Goal: Information Seeking & Learning: Learn about a topic

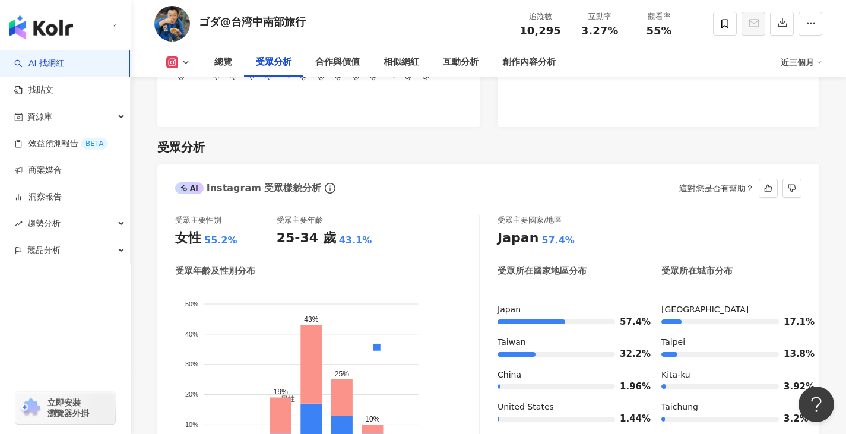
scroll to position [1069, 0]
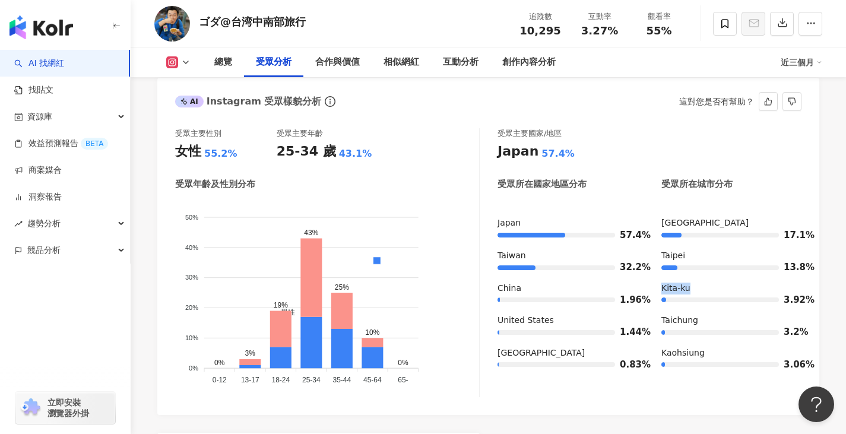
drag, startPoint x: 696, startPoint y: 267, endPoint x: 661, endPoint y: 274, distance: 35.7
click at [661, 274] on div "Japan 57.4% Taiwan 32.2% China 1.96% United States 1.44% South Korea 0.83% Toky…" at bounding box center [650, 298] width 304 height 162
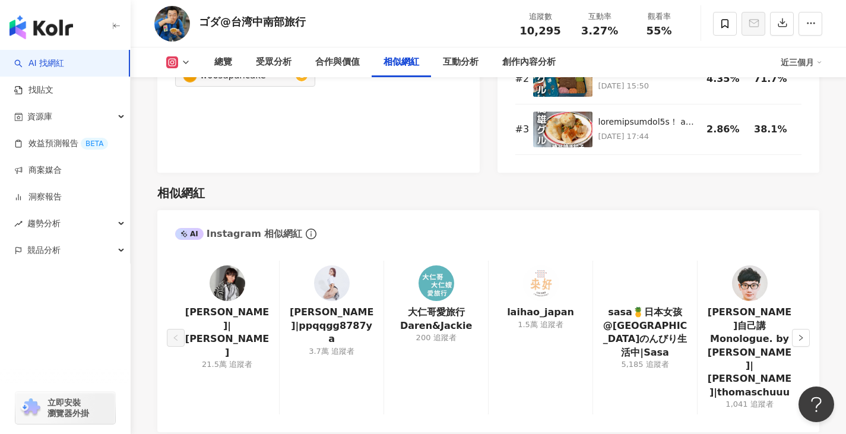
scroll to position [1959, 0]
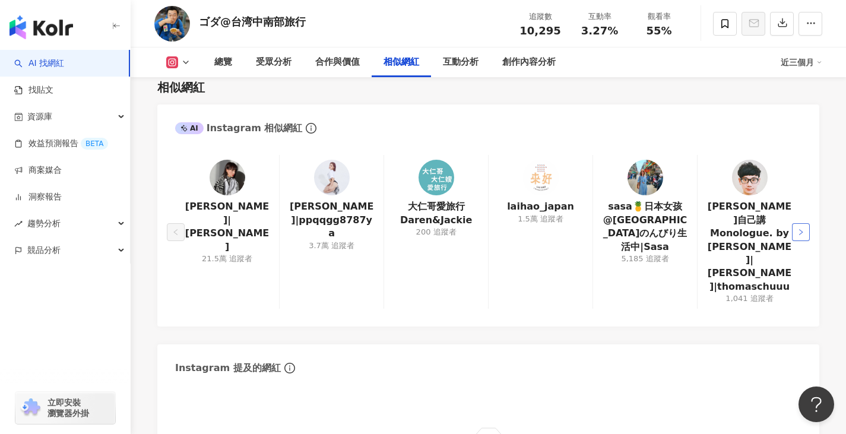
click at [797, 223] on button "button" at bounding box center [801, 232] width 18 height 18
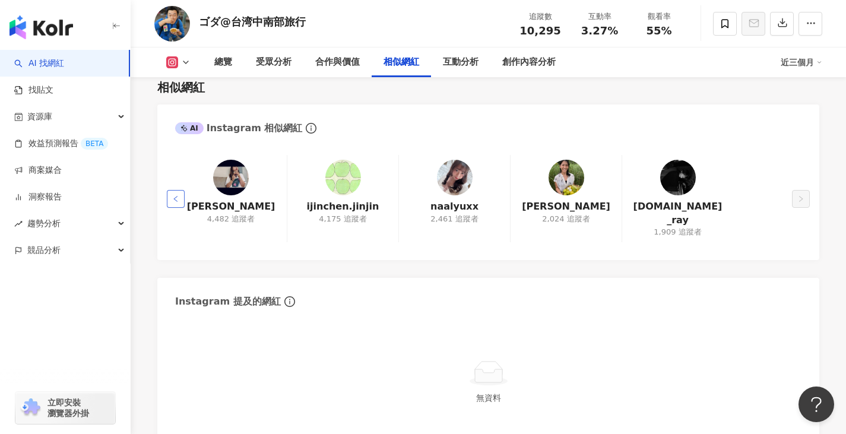
click at [176, 195] on icon "left" at bounding box center [175, 198] width 7 height 7
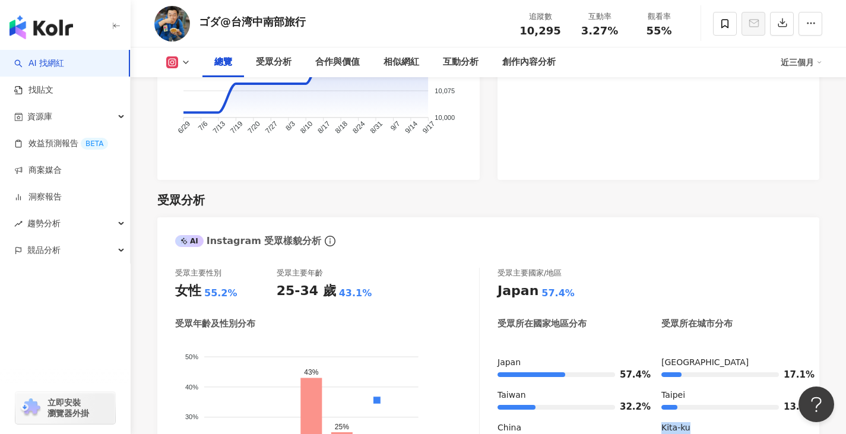
scroll to position [1069, 0]
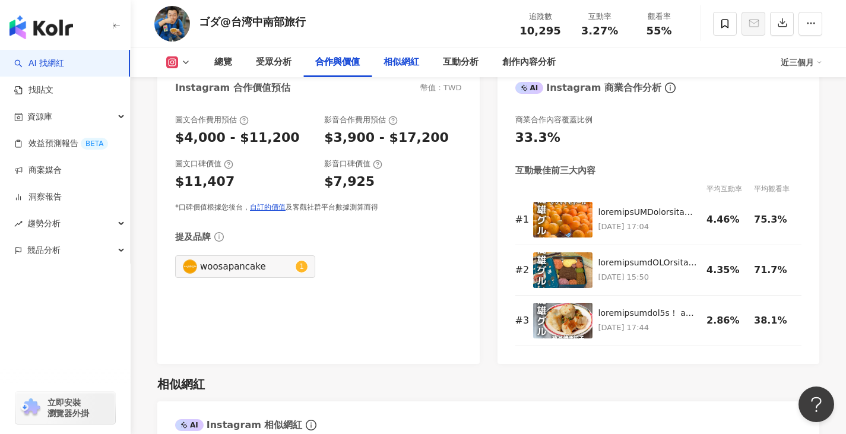
click at [414, 66] on div "相似網紅" at bounding box center [402, 62] width 36 height 14
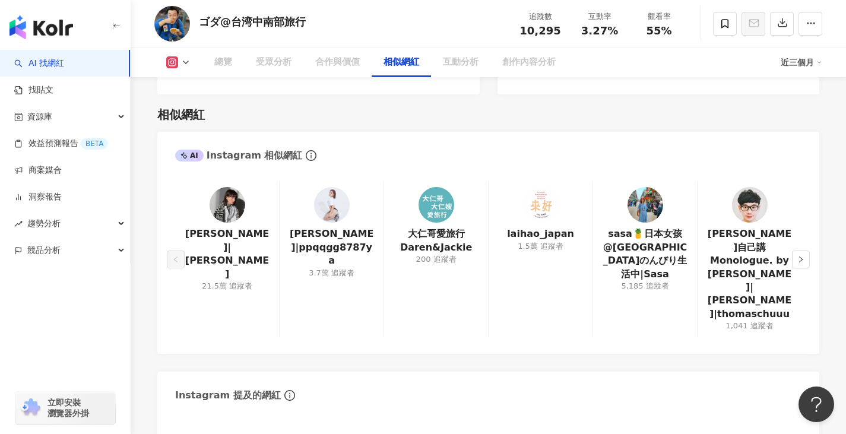
click at [805, 251] on button "button" at bounding box center [801, 260] width 18 height 18
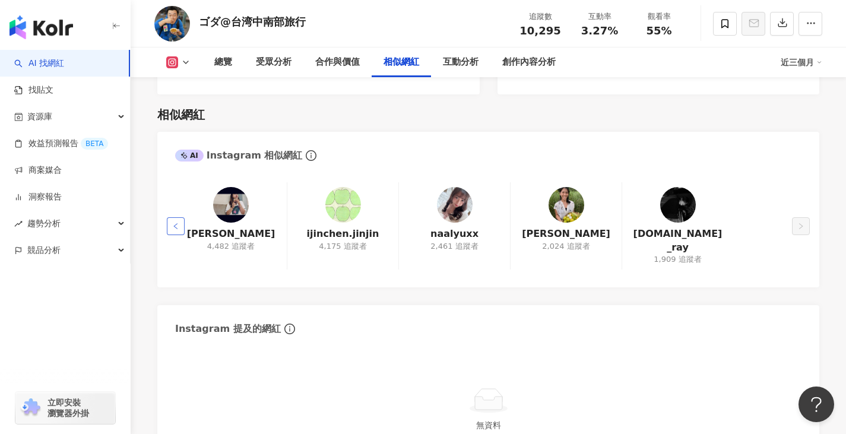
click at [174, 223] on icon "left" at bounding box center [175, 226] width 7 height 7
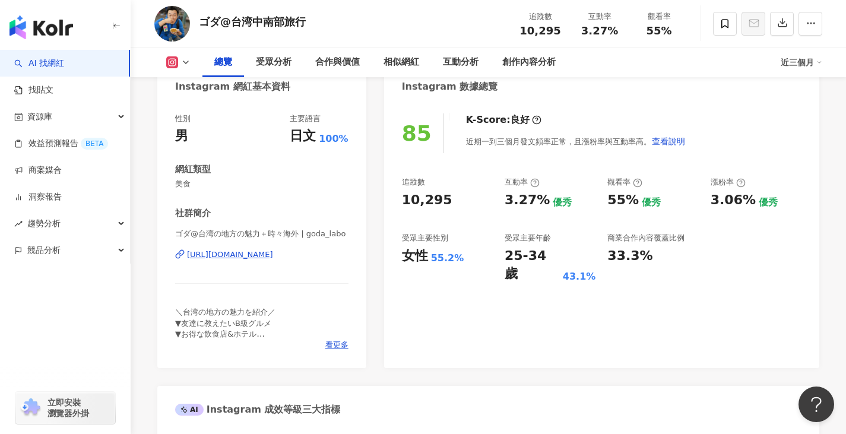
scroll to position [0, 0]
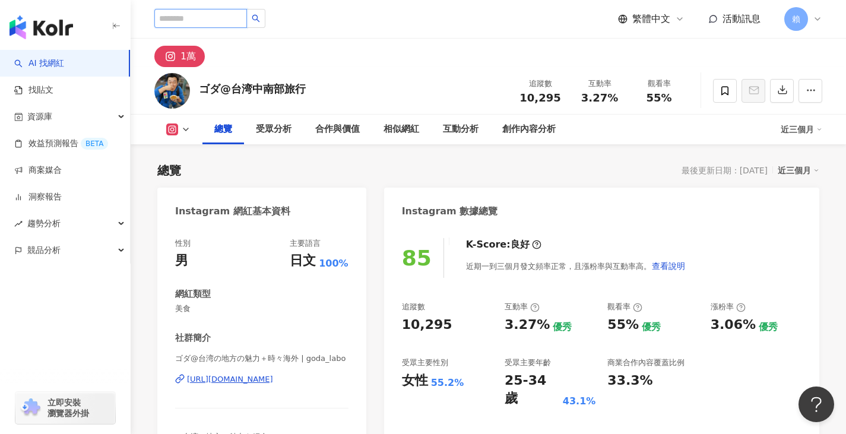
click at [159, 17] on input "search" at bounding box center [200, 18] width 93 height 19
type input "*"
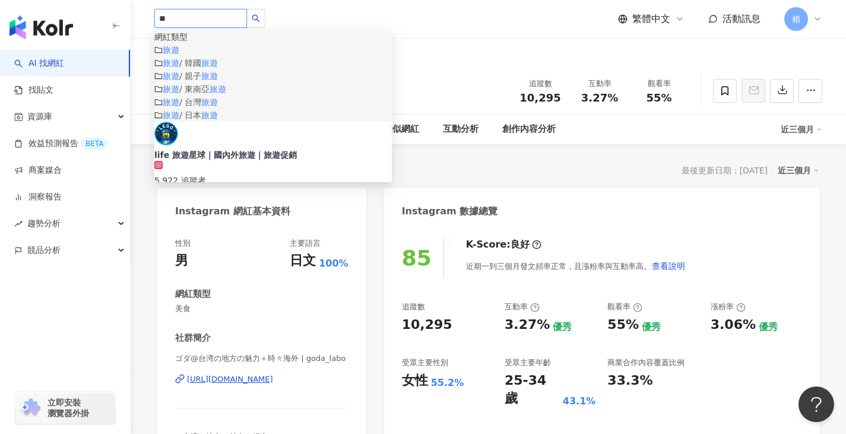
click at [179, 55] on mark "旅遊" at bounding box center [171, 50] width 17 height 10
type input "**"
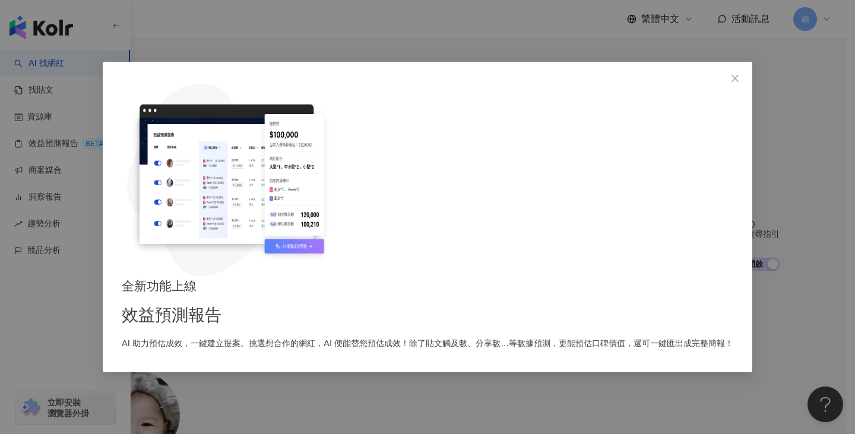
click at [669, 111] on div "全新功能上線 效益預測報告 AI 助力預估成效，一鍵建立提案。挑選想合作的網紅，AI 便能替您預估成效！除了貼文觸及數、分享數...等數據預測，更能預估口碑價…" at bounding box center [428, 217] width 650 height 311
click at [642, 277] on div "全新功能上線 效益預測報告 AI 助力預估成效，一鍵建立提案。挑選想合作的網紅，AI 便能替您預估成效！除了貼文觸及數、分享數...等數據預測，更能預估口碑價…" at bounding box center [428, 314] width 612 height 74
click at [730, 83] on icon "close" at bounding box center [735, 79] width 10 height 10
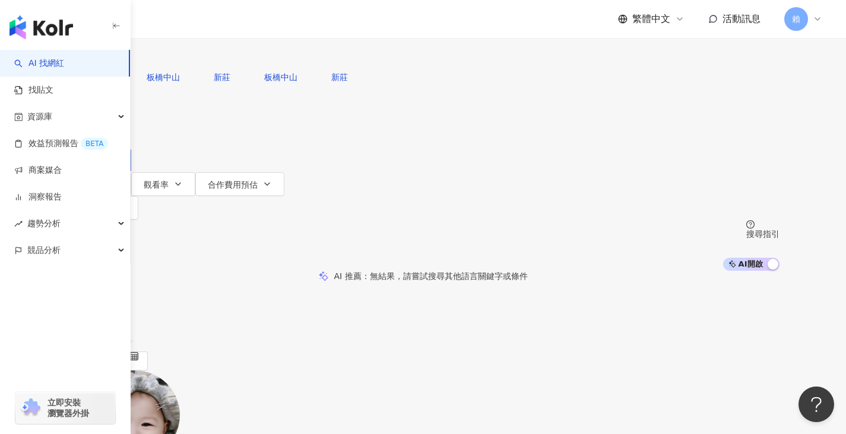
click at [131, 148] on button "追蹤數" at bounding box center [99, 160] width 64 height 24
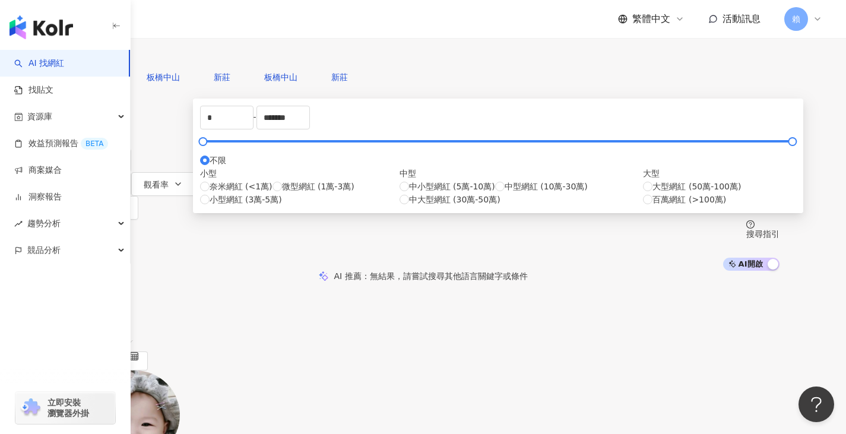
type input "*****"
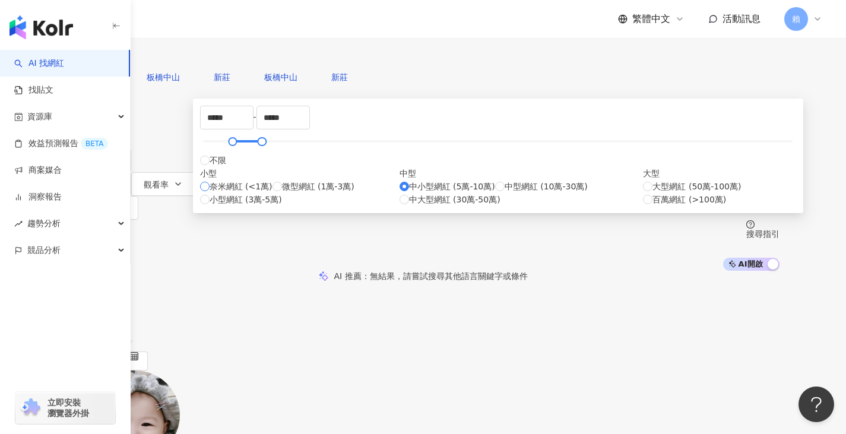
click at [273, 193] on span "奈米網紅 (<1萬)" at bounding box center [241, 186] width 63 height 13
type input "*"
type input "****"
click at [309, 193] on span "微型網紅 (1萬-3萬)" at bounding box center [318, 186] width 72 height 13
type input "*****"
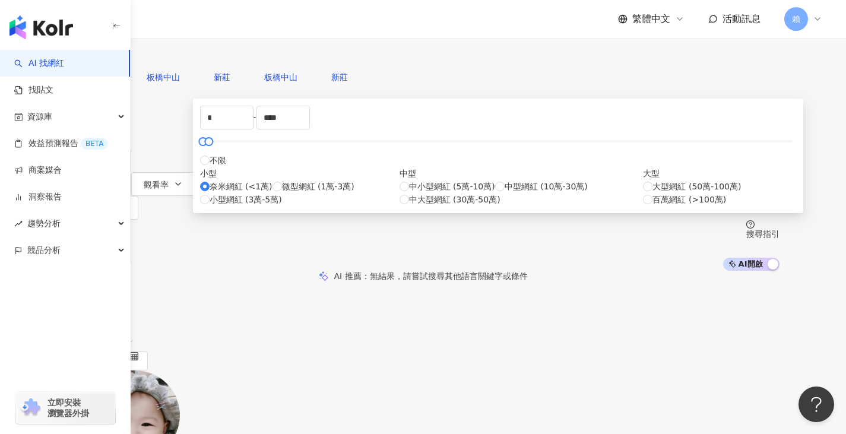
type input "*****"
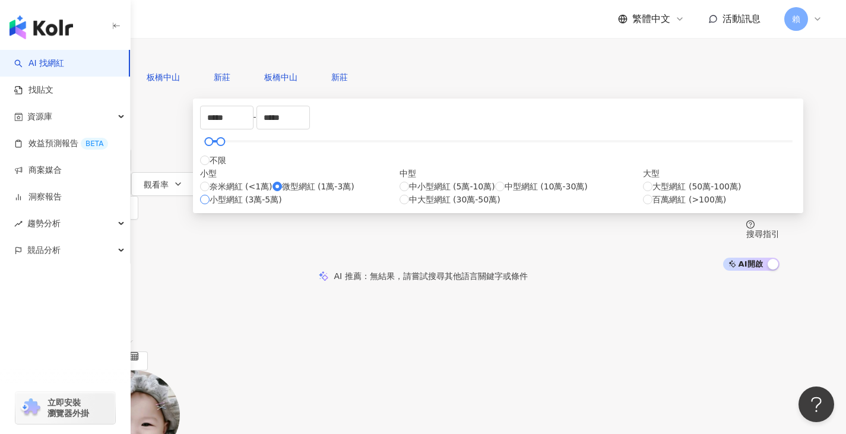
click at [282, 206] on label "小型網紅 (3萬-5萬)" at bounding box center [241, 199] width 82 height 13
type input "*****"
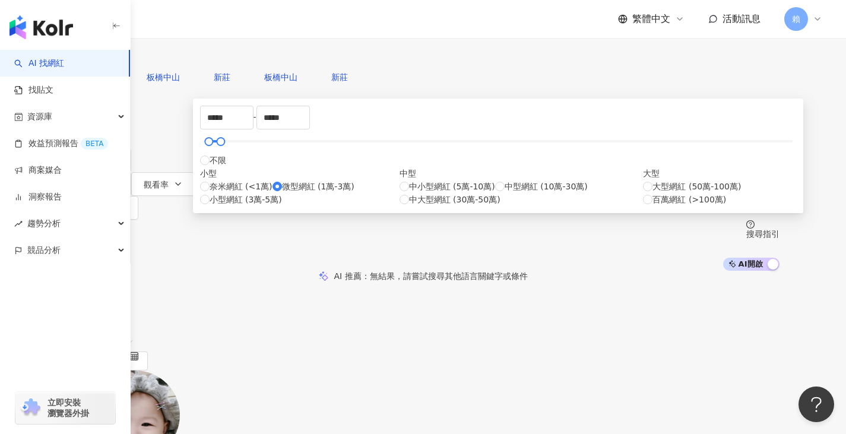
click at [708, 131] on div "您可能感興趣： 板橋中山 新莊 板橋中山 新莊 類型 性別 追蹤數 互動率 觀看率 合作費用預估 更多篩選 ***** - ***** 不限 小型 奈米網紅 …" at bounding box center [423, 167] width 713 height 205
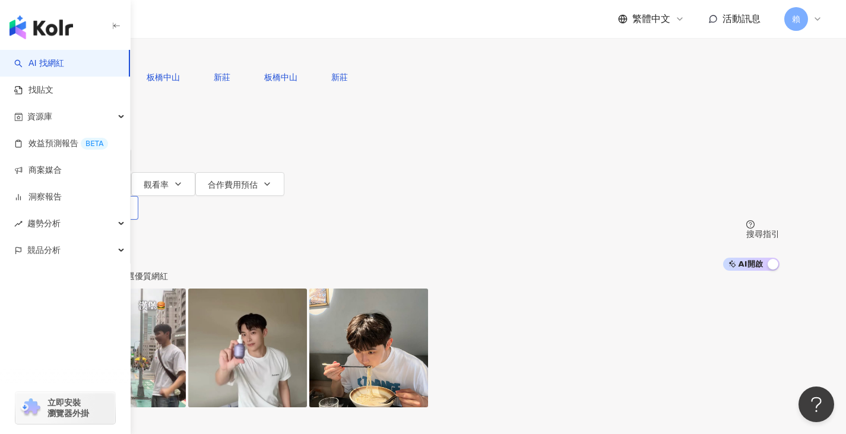
click at [88, 204] on icon "button" at bounding box center [84, 208] width 8 height 8
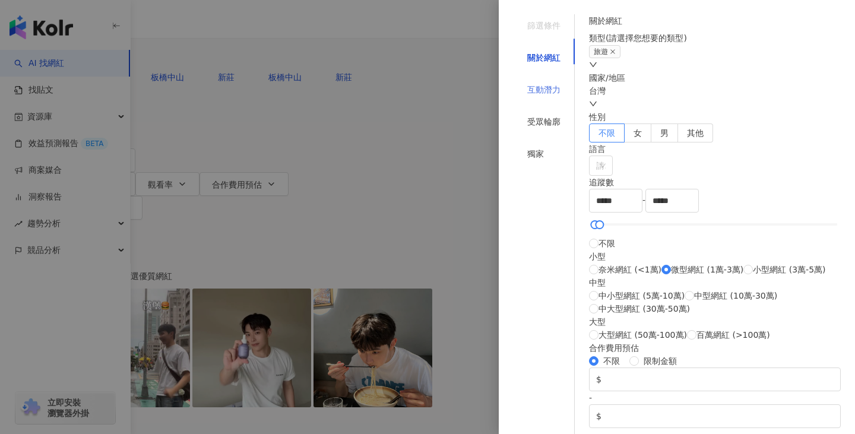
click at [543, 84] on div "互動潛力" at bounding box center [544, 89] width 62 height 23
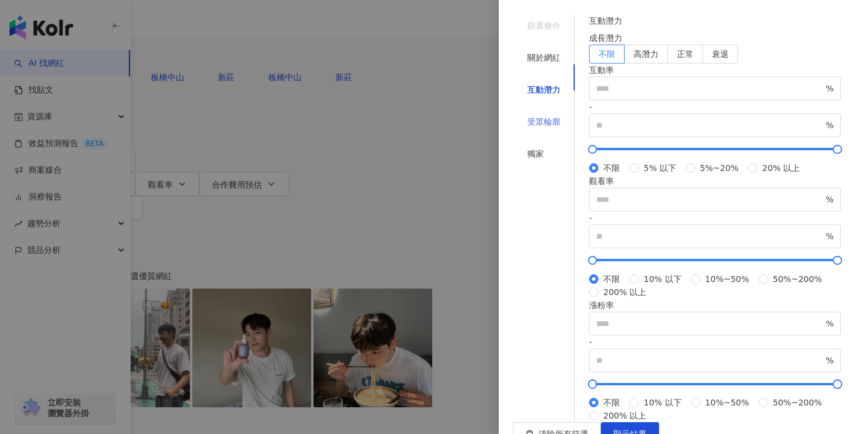
click at [549, 110] on div "受眾輪廓" at bounding box center [544, 121] width 62 height 23
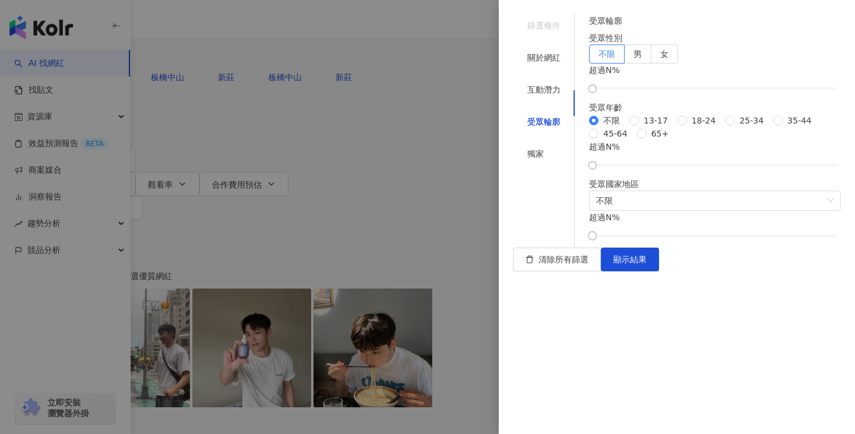
scroll to position [143, 0]
click at [688, 210] on span "不限" at bounding box center [715, 200] width 238 height 19
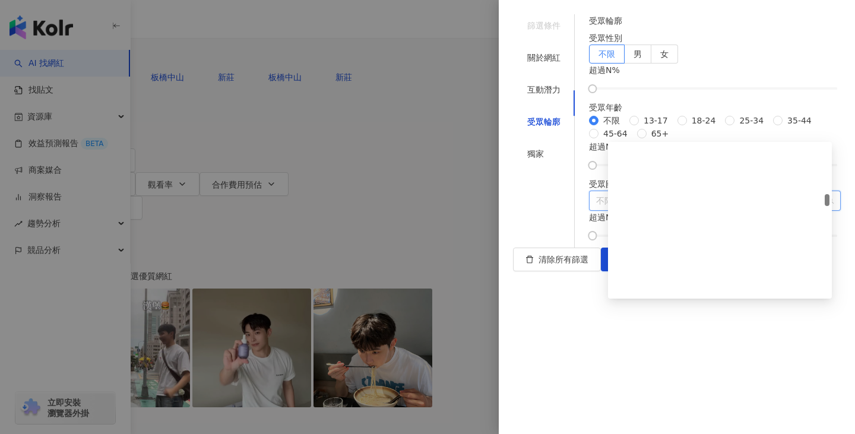
scroll to position [311, 0]
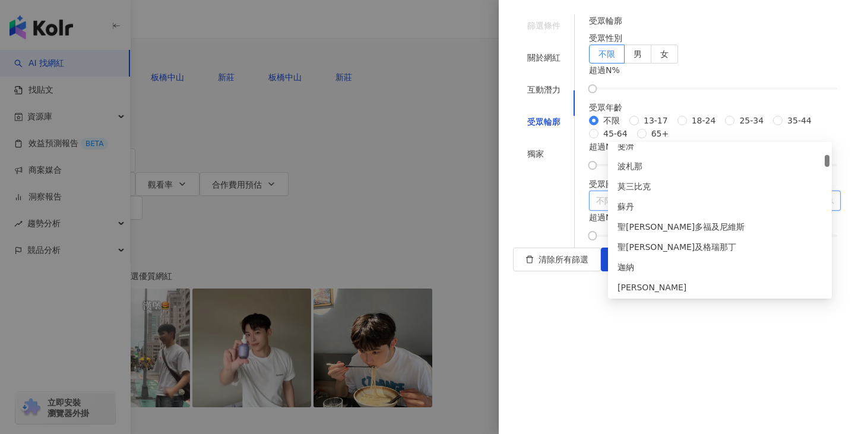
drag, startPoint x: 831, startPoint y: 229, endPoint x: 844, endPoint y: 164, distance: 66.6
click at [844, 164] on body "AI 找網紅 找貼文 資源庫 效益預測報告 BETA 商案媒合 洞察報告 趨勢分析 競品分析 立即安裝 瀏覽器外掛 繁體中文 活動訊息 賴 不分平台 台灣 搜…" at bounding box center [427, 217] width 855 height 434
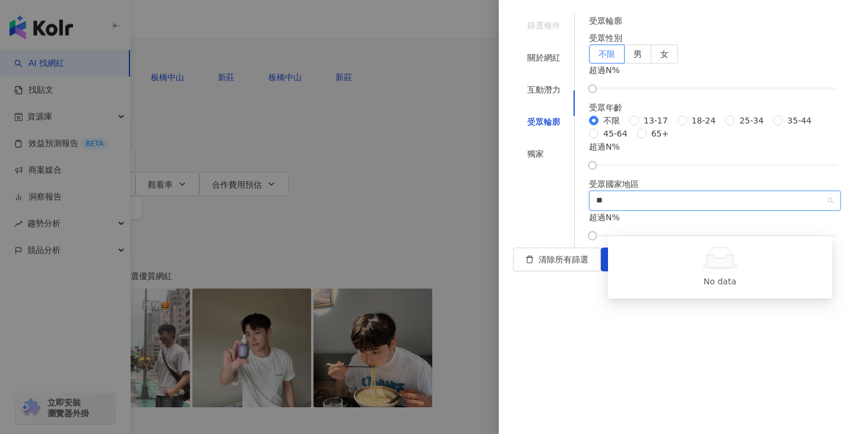
type input "*"
type input "**"
click at [746, 289] on div "日本" at bounding box center [720, 286] width 205 height 13
click at [691, 210] on span "日本" at bounding box center [715, 200] width 238 height 19
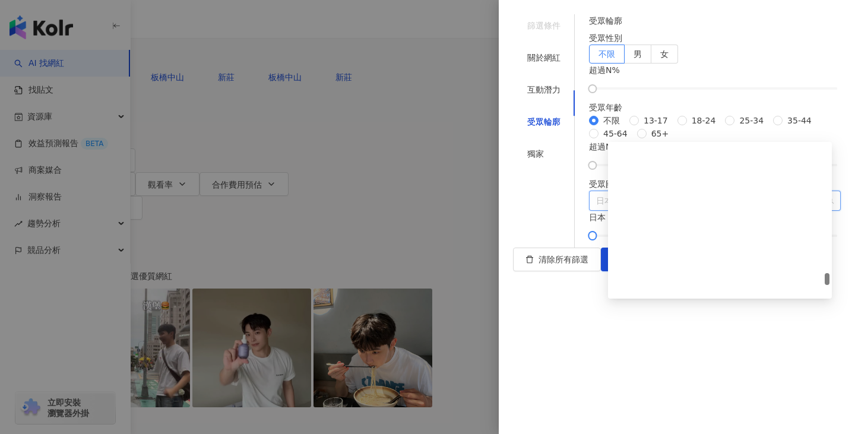
scroll to position [4466, 0]
click at [690, 210] on span "日本" at bounding box center [715, 200] width 238 height 19
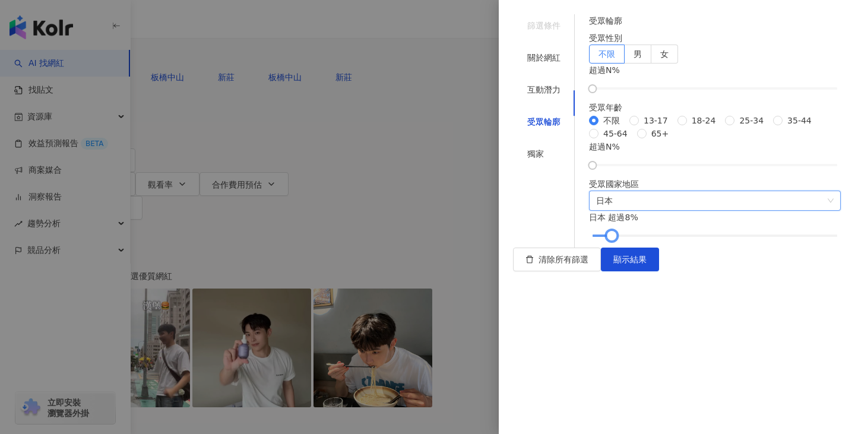
click at [631, 239] on div at bounding box center [715, 235] width 245 height 7
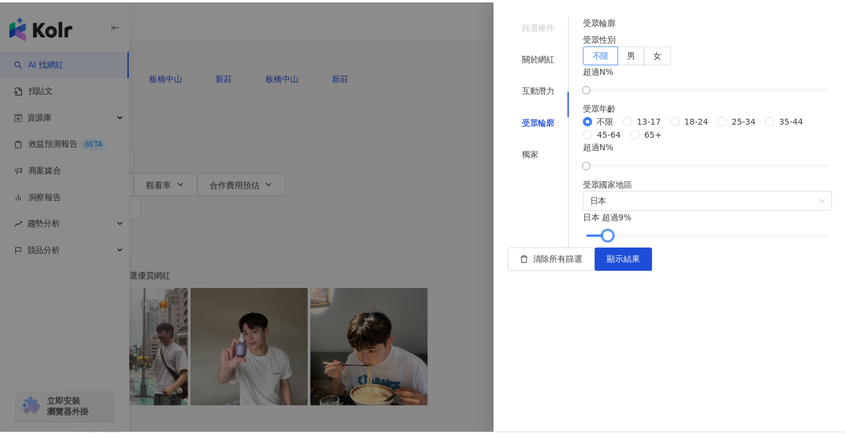
scroll to position [0, 0]
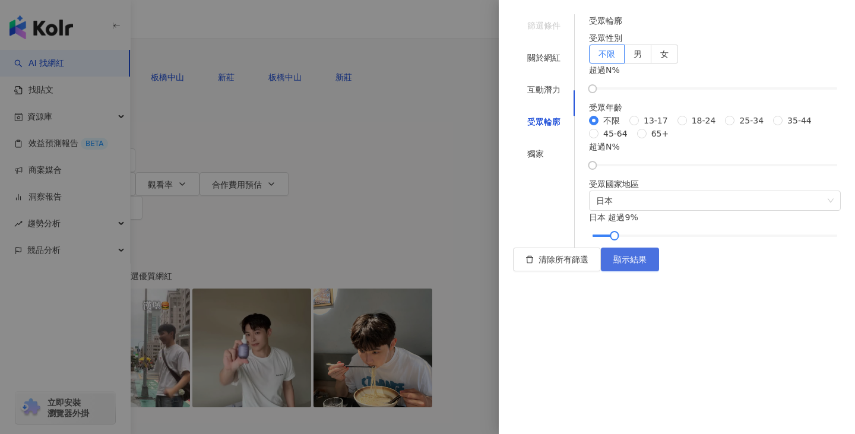
click at [659, 271] on button "顯示結果" at bounding box center [630, 260] width 58 height 24
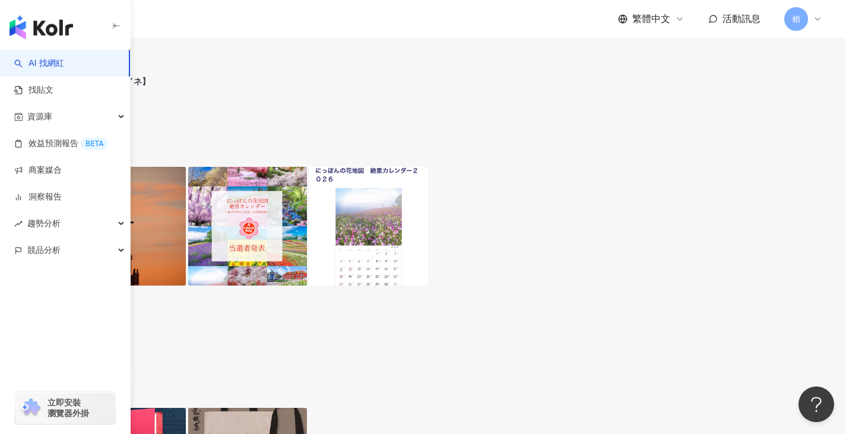
scroll to position [119, 0]
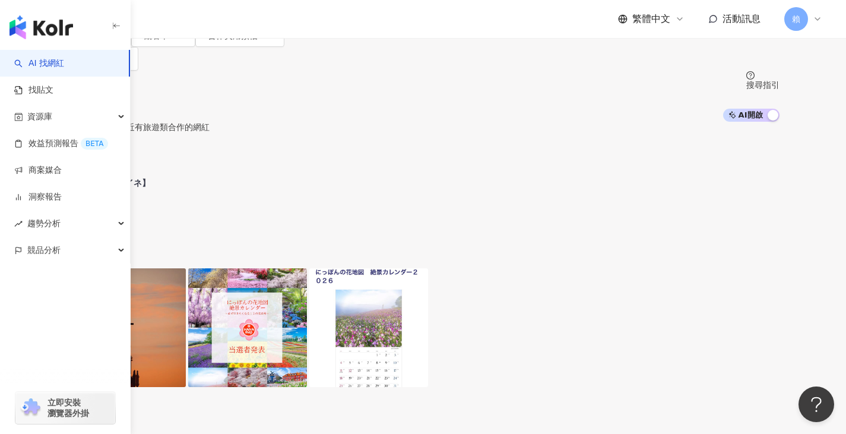
scroll to position [178, 0]
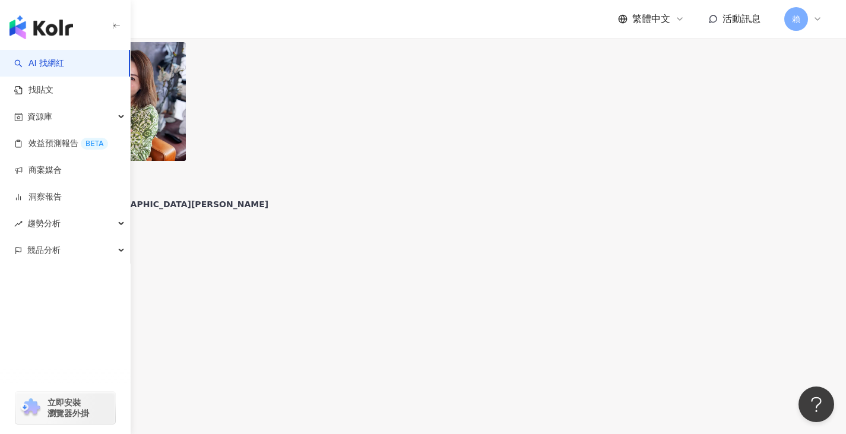
scroll to position [2197, 0]
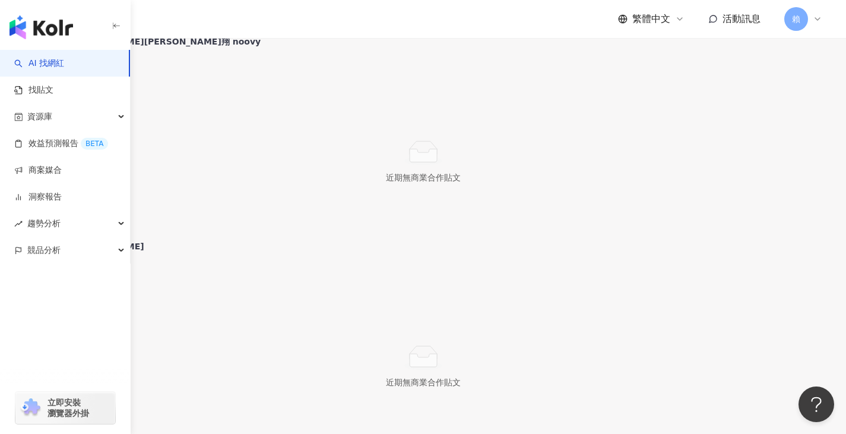
scroll to position [1069, 0]
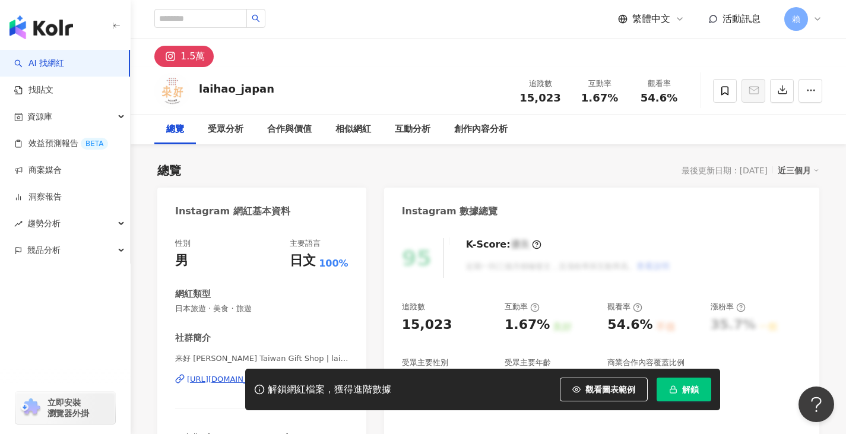
scroll to position [178, 0]
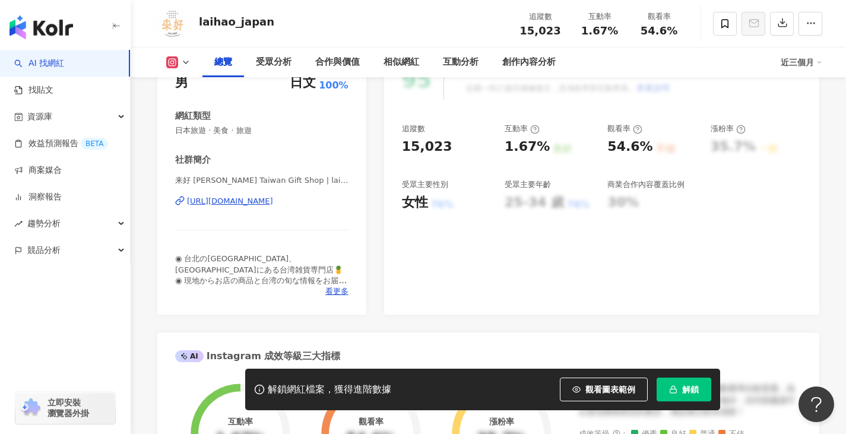
click at [272, 208] on div "来好 LAI HAO Taiwan Gift Shop | laihao_japan https://www.instagram.com/laihao_jap…" at bounding box center [261, 209] width 173 height 69
click at [273, 205] on div "https://www.instagram.com/laihao_japan/" at bounding box center [230, 201] width 86 height 11
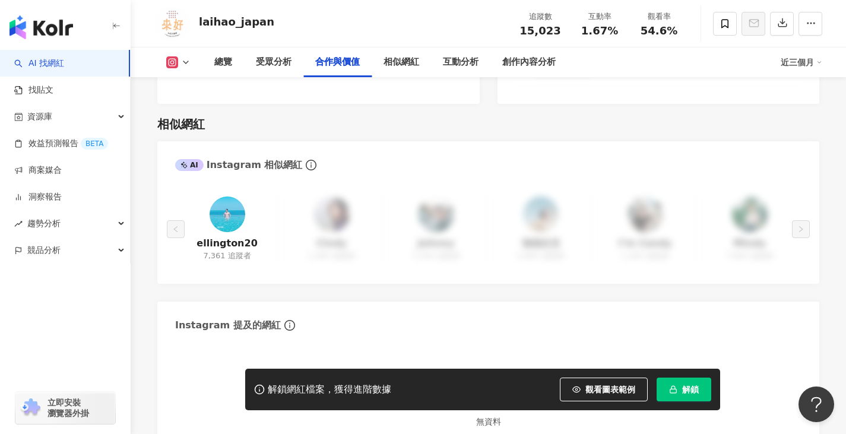
scroll to position [1841, 0]
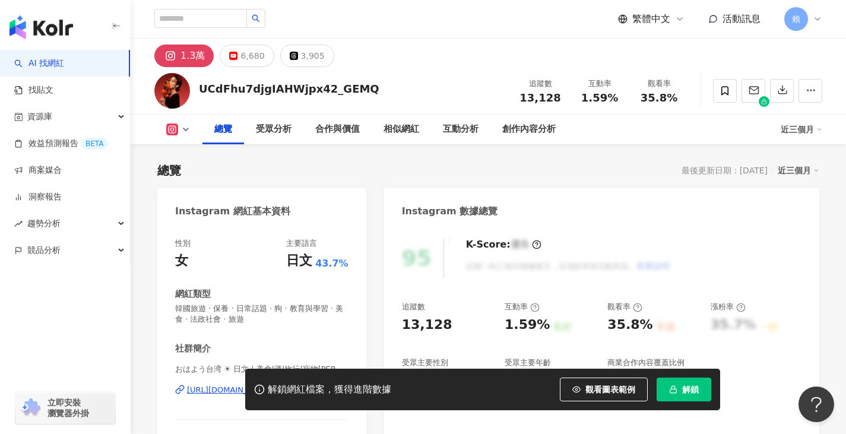
scroll to position [119, 0]
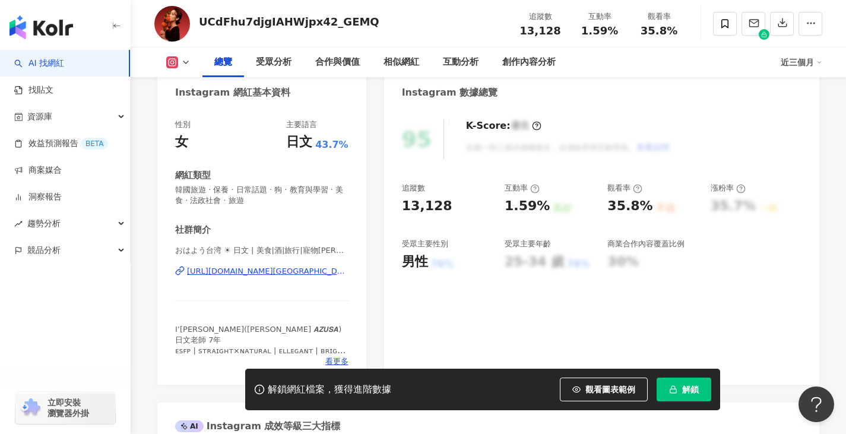
click at [284, 275] on div "https://www.instagram.com/ohayo_taiwan/" at bounding box center [268, 271] width 162 height 11
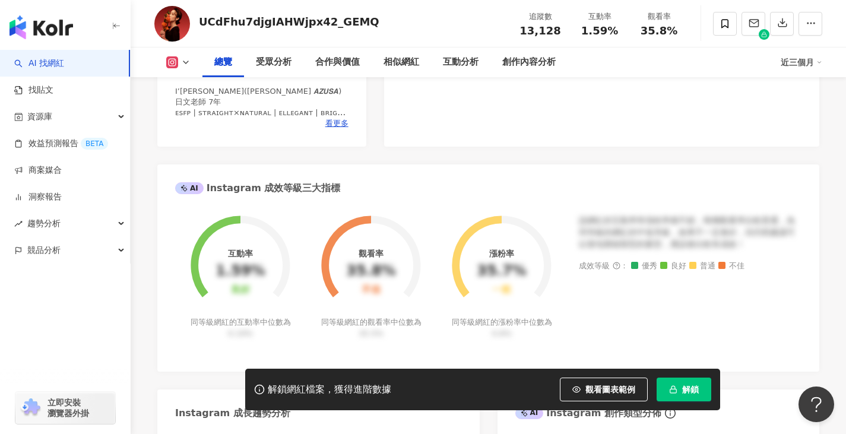
scroll to position [653, 0]
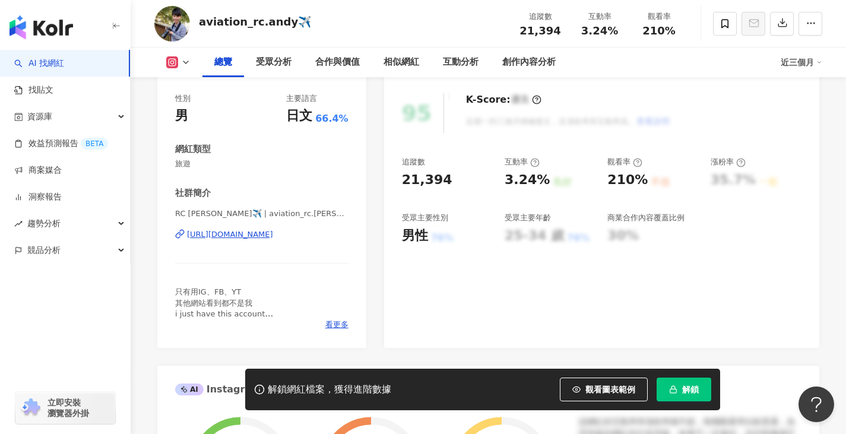
scroll to position [119, 0]
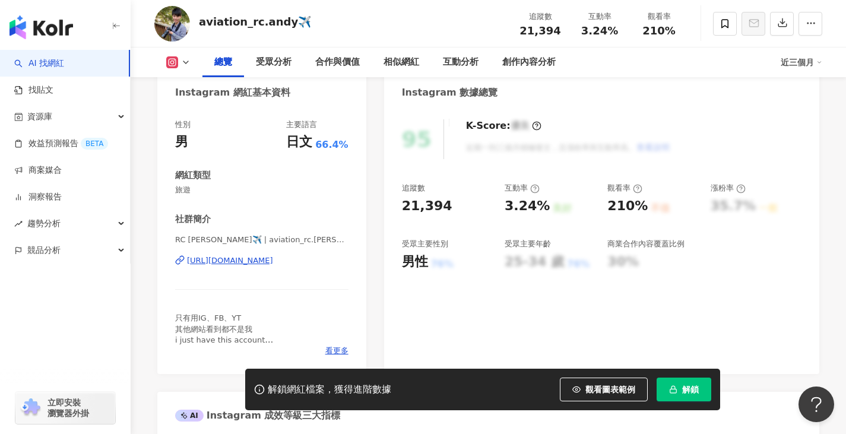
click at [260, 258] on div "https://www.instagram.com/aviation_rc.andy/" at bounding box center [230, 260] width 86 height 11
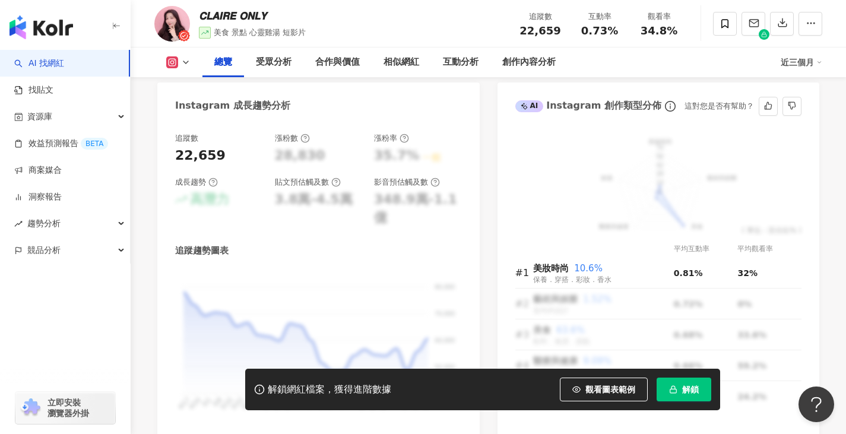
scroll to position [772, 0]
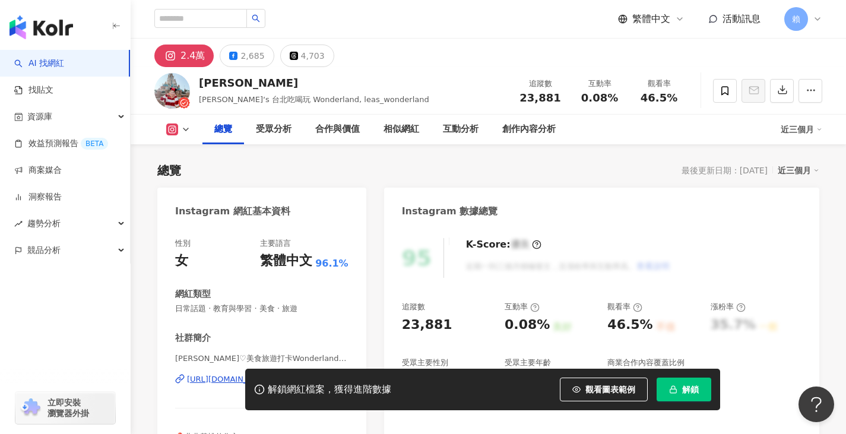
scroll to position [238, 0]
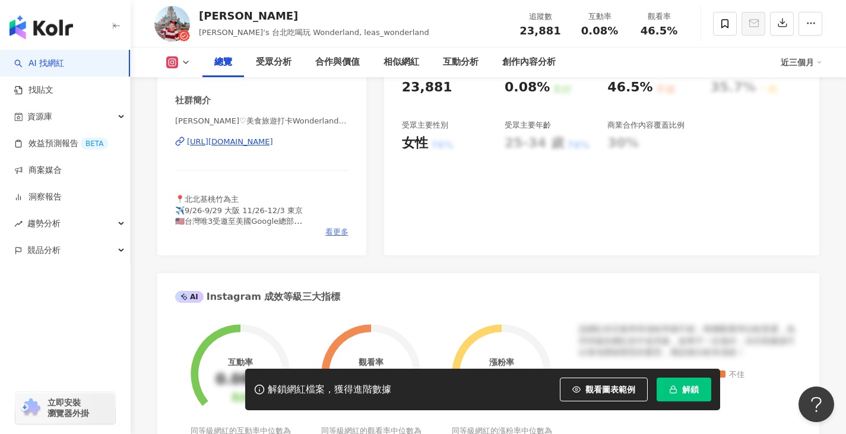
click at [340, 230] on span "看更多" at bounding box center [336, 232] width 23 height 11
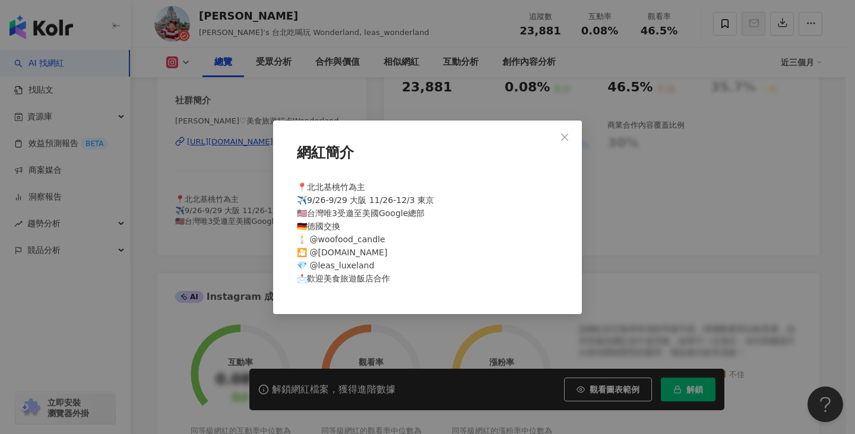
click at [253, 212] on div "網紅簡介 📍北北基桃竹為主 ✈️9/26-9/29 大阪 11/26-12/3 東京 🇺🇸台灣唯3受邀至美國Google總部 🇩🇪德國交換 🕯️ @woofo…" at bounding box center [427, 217] width 855 height 434
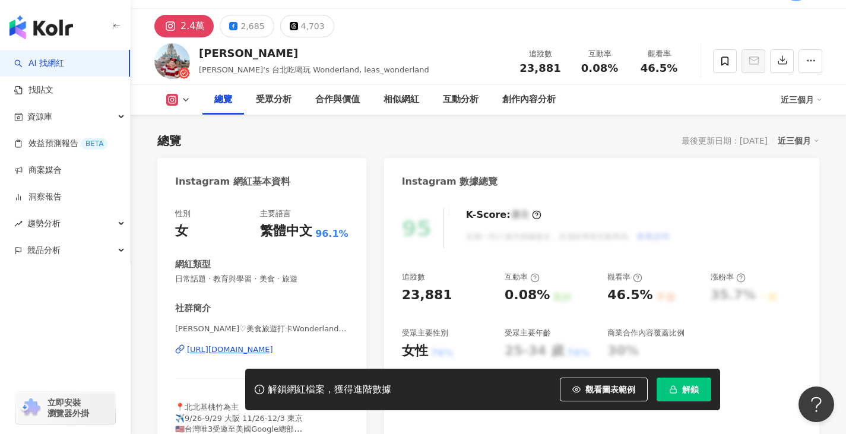
scroll to position [59, 0]
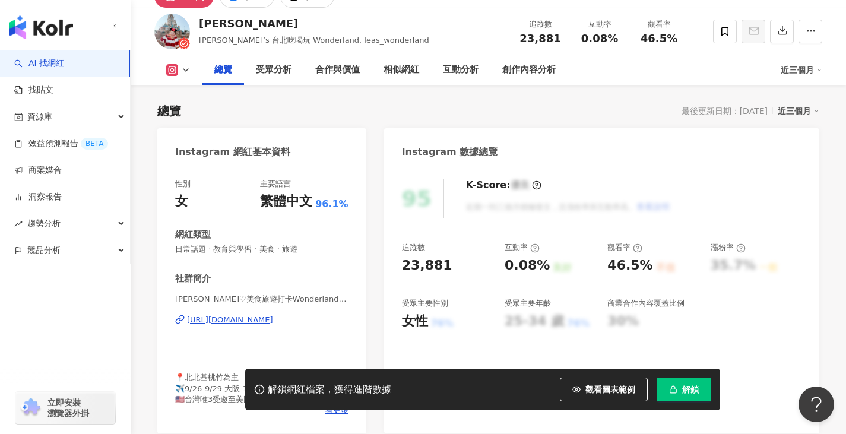
click at [261, 317] on div "https://www.instagram.com/leas_wonderland/" at bounding box center [230, 320] width 86 height 11
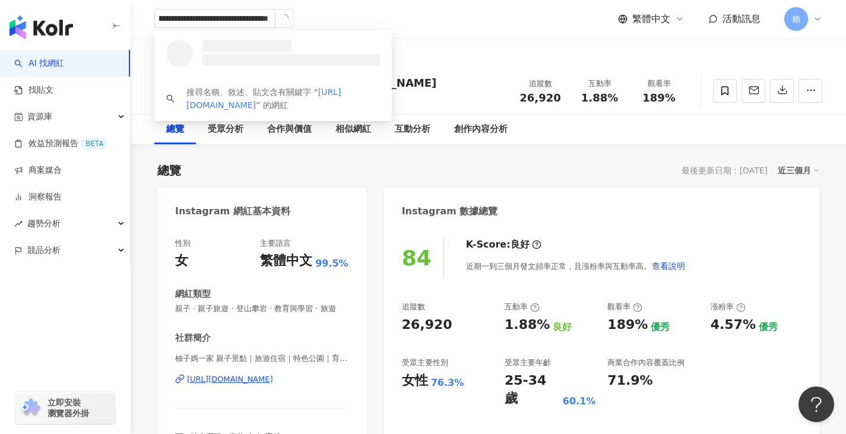
click at [320, 20] on div "**********" at bounding box center [488, 19] width 668 height 38
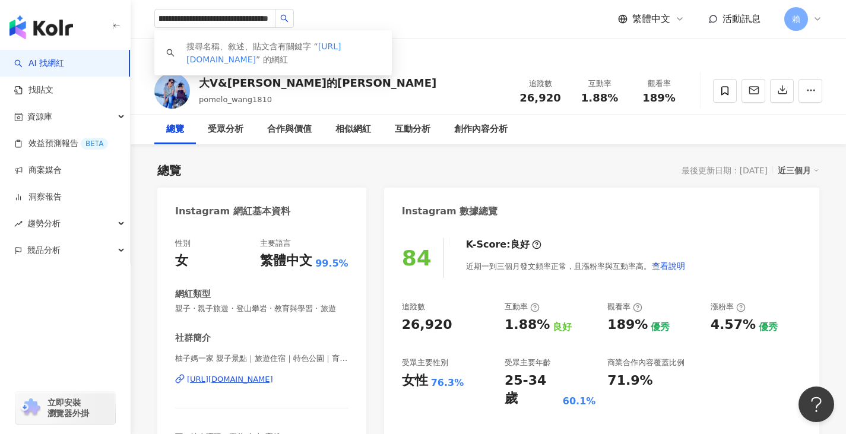
type input "**********"
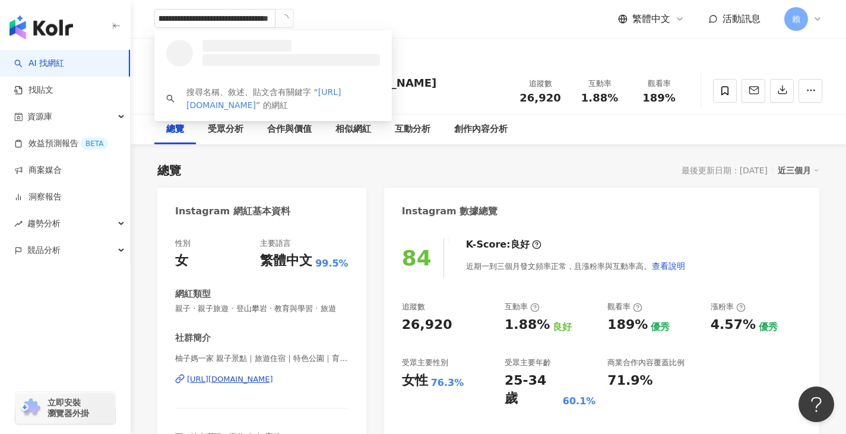
click at [287, 17] on icon "loading" at bounding box center [284, 18] width 12 height 12
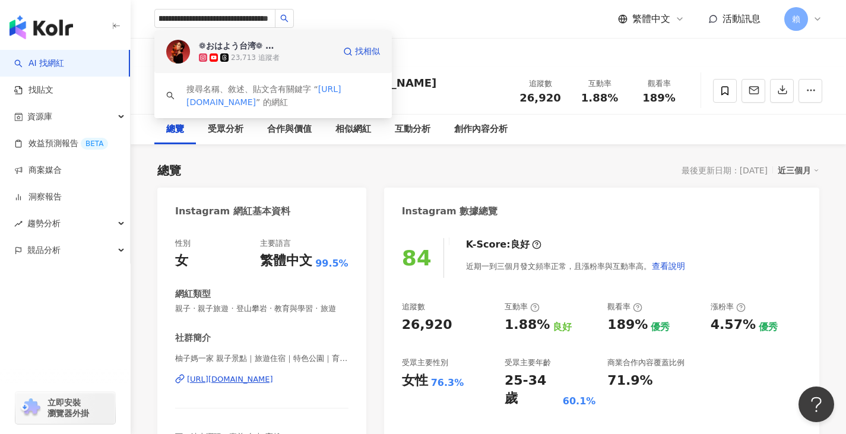
click at [261, 59] on div "23,713 追蹤者" at bounding box center [255, 58] width 49 height 10
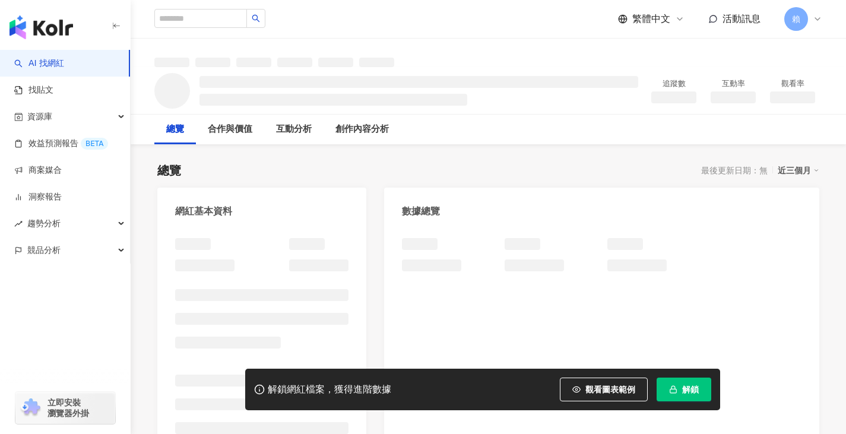
click at [688, 394] on span "解鎖" at bounding box center [690, 390] width 17 height 10
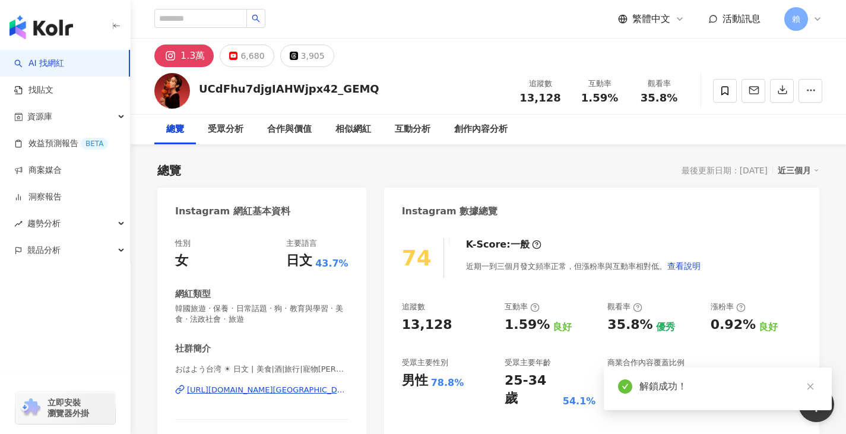
click at [747, 249] on div "74 K-Score : 一般 近期一到三個月發文頻率正常，但漲粉率與互動率相對低。 查看說明" at bounding box center [602, 258] width 400 height 40
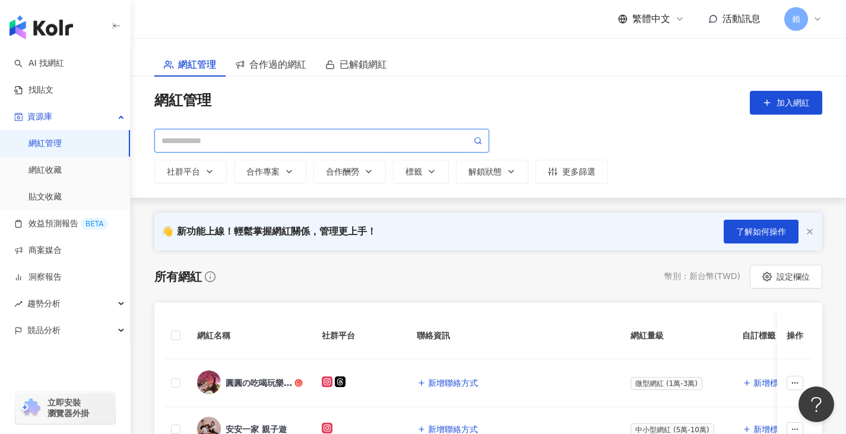
click at [294, 135] on input "search" at bounding box center [317, 140] width 310 height 13
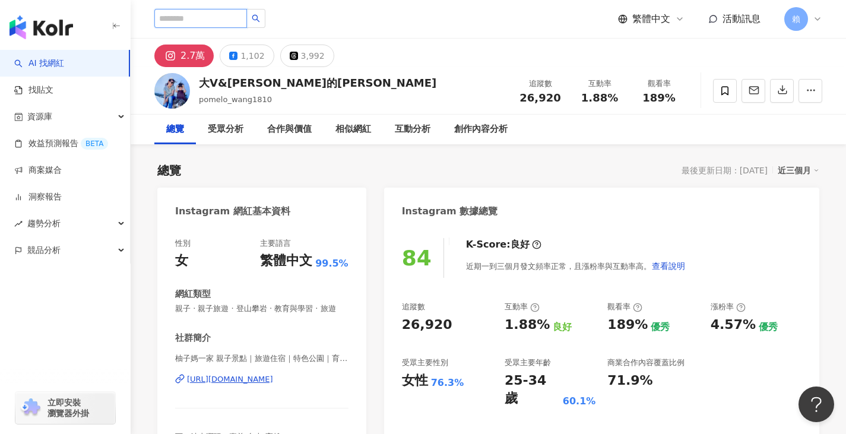
click at [211, 14] on input "search" at bounding box center [200, 18] width 93 height 19
paste input "**********"
type input "**********"
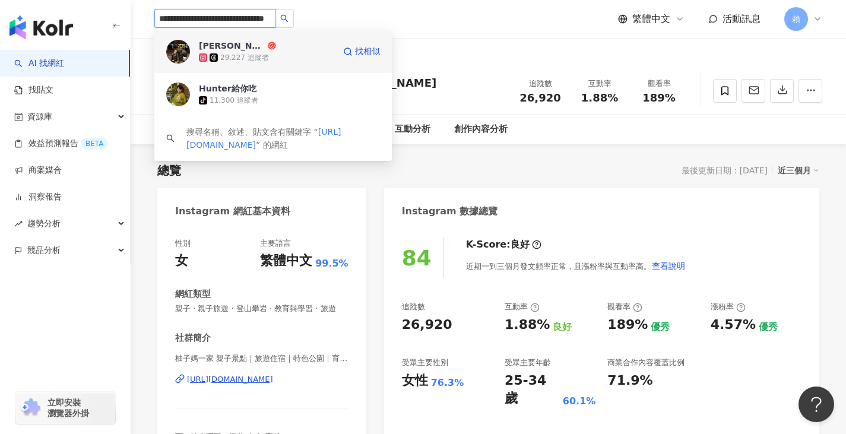
click at [264, 52] on div "29,227 追蹤者" at bounding box center [266, 58] width 135 height 12
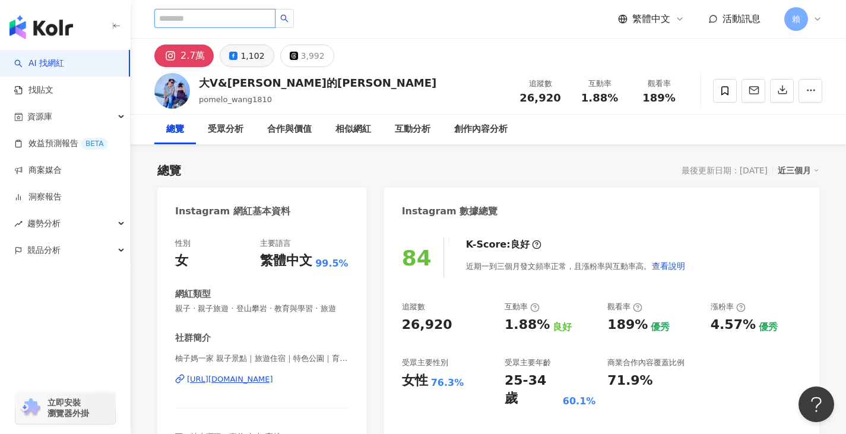
paste input "**********"
type input "**********"
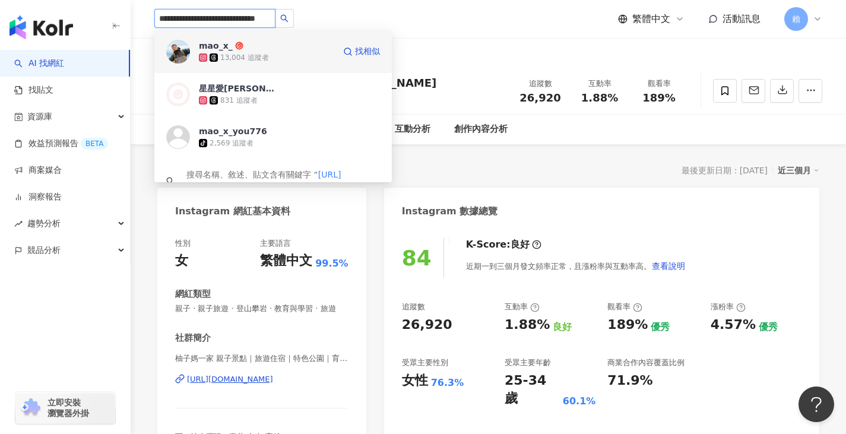
click at [291, 55] on div "13,004 追蹤者" at bounding box center [266, 58] width 135 height 12
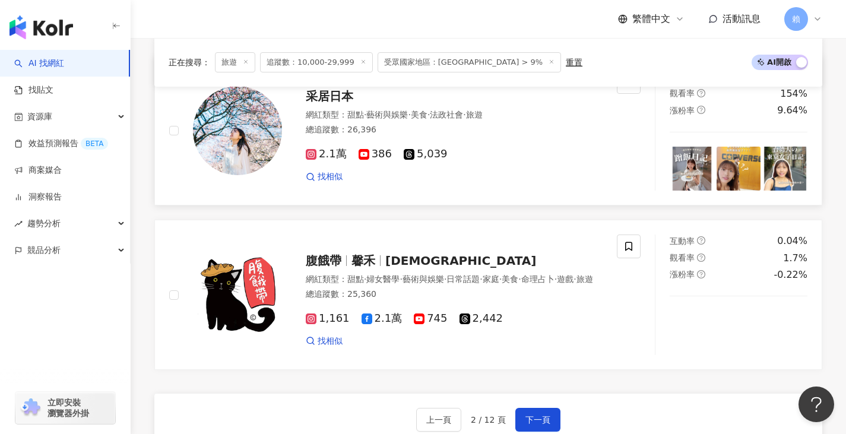
scroll to position [2256, 0]
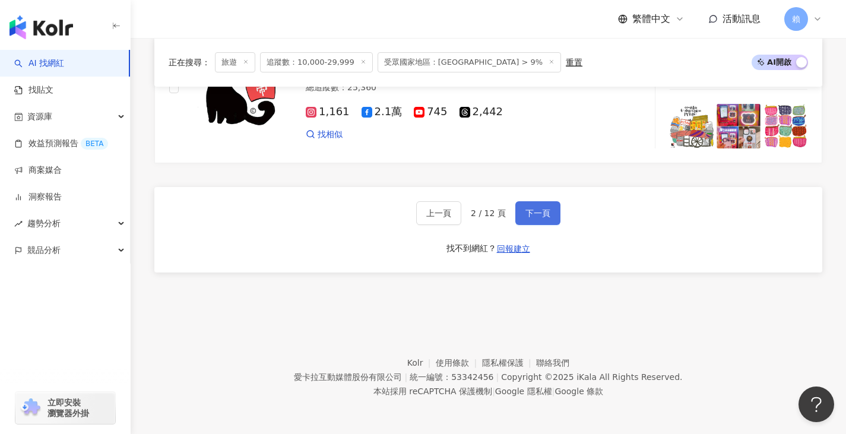
click at [520, 220] on button "下一頁" at bounding box center [537, 213] width 45 height 24
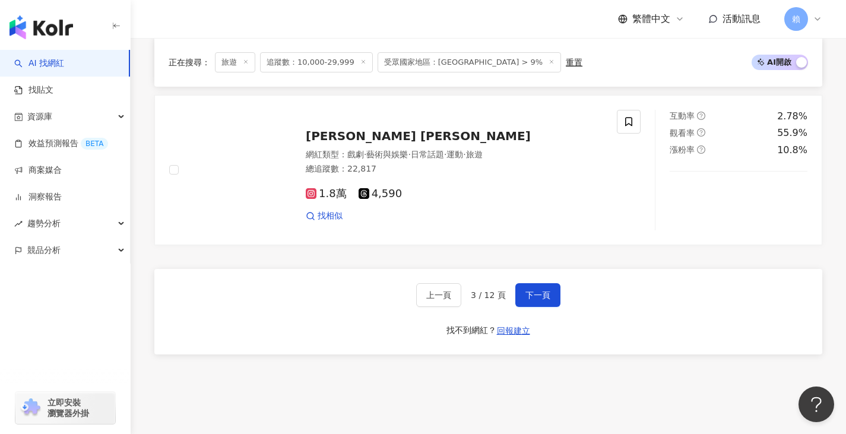
scroll to position [2237, 0]
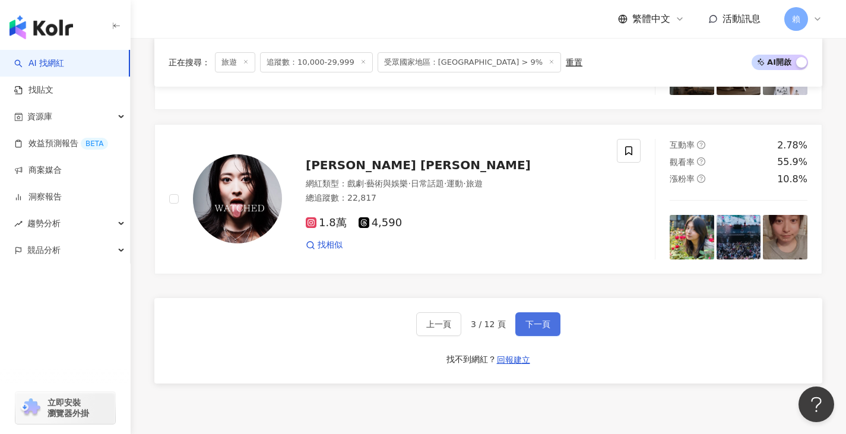
click at [531, 329] on span "下一頁" at bounding box center [537, 324] width 25 height 10
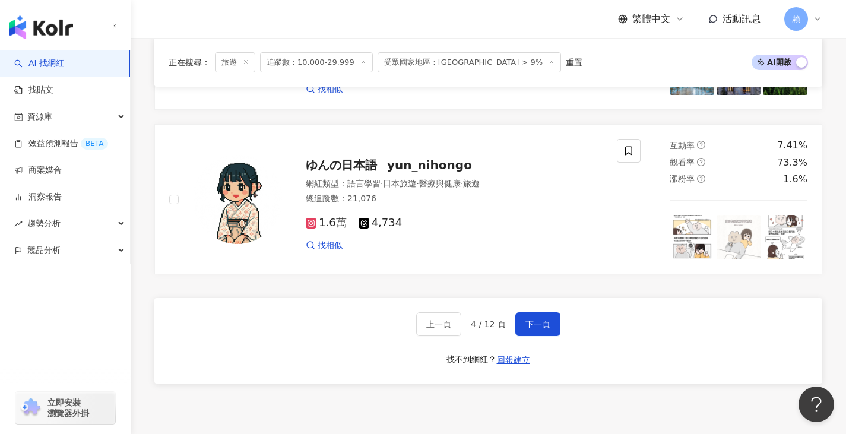
drag, startPoint x: 521, startPoint y: 329, endPoint x: 510, endPoint y: 328, distance: 10.7
click at [521, 329] on button "下一頁" at bounding box center [537, 324] width 45 height 24
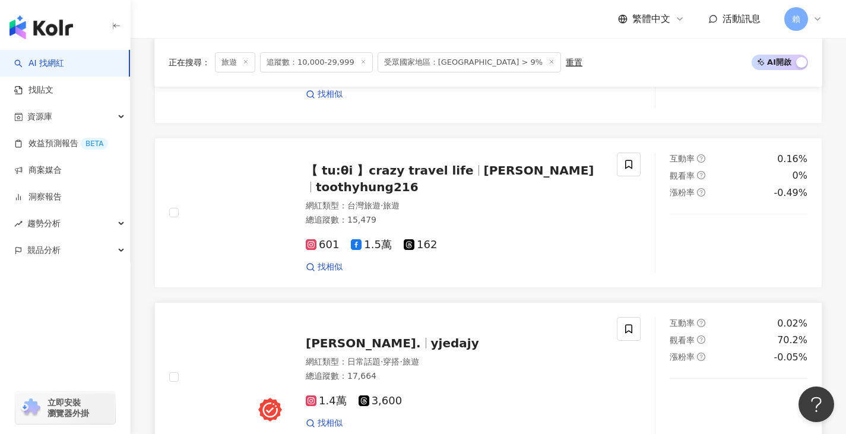
scroll to position [2301, 0]
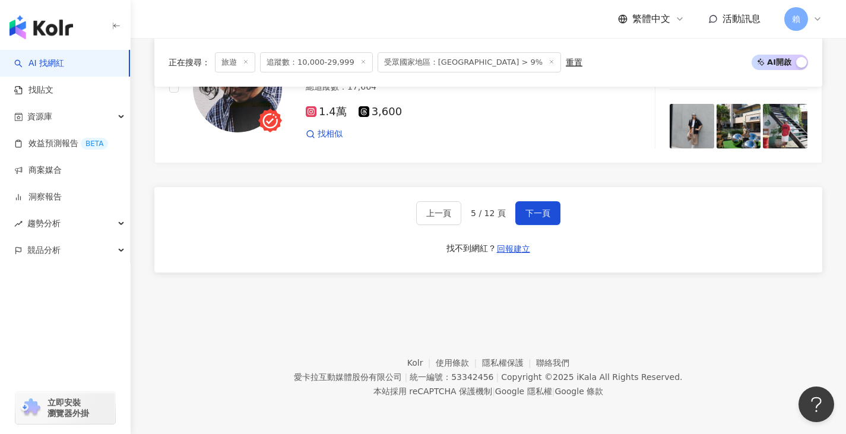
click at [540, 226] on div "上一頁 5 / 12 頁 下一頁 找不到網紅？ 回報建立" at bounding box center [488, 230] width 668 height 86
click at [543, 217] on span "下一頁" at bounding box center [537, 213] width 25 height 10
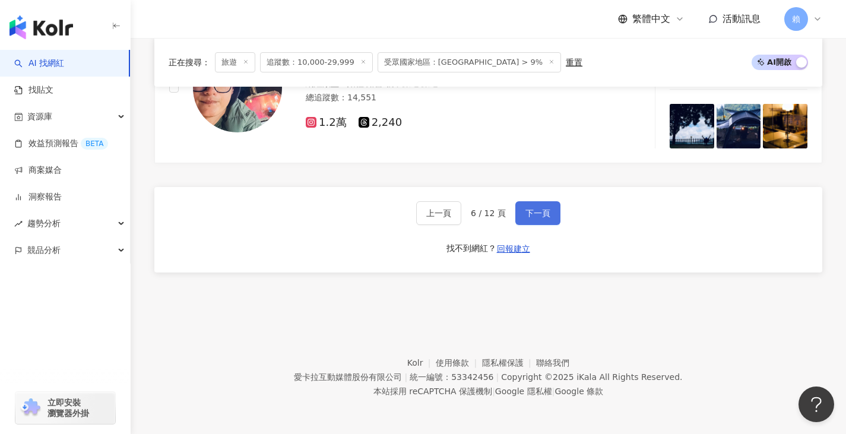
click at [530, 218] on span "下一頁" at bounding box center [537, 213] width 25 height 10
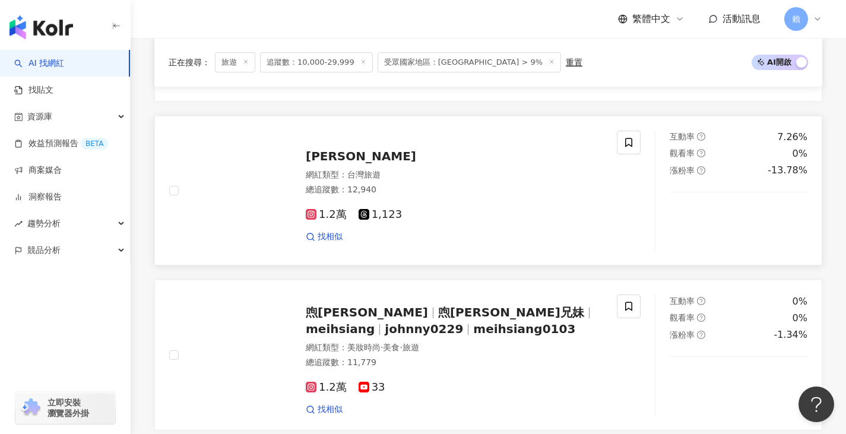
scroll to position [1982, 0]
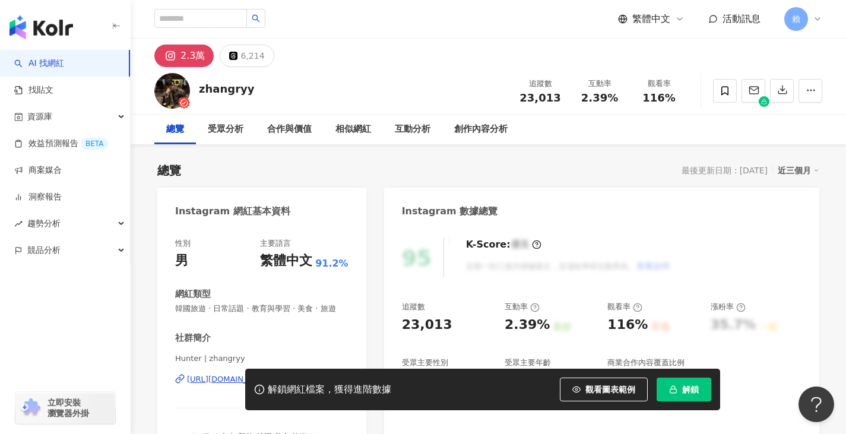
scroll to position [950, 0]
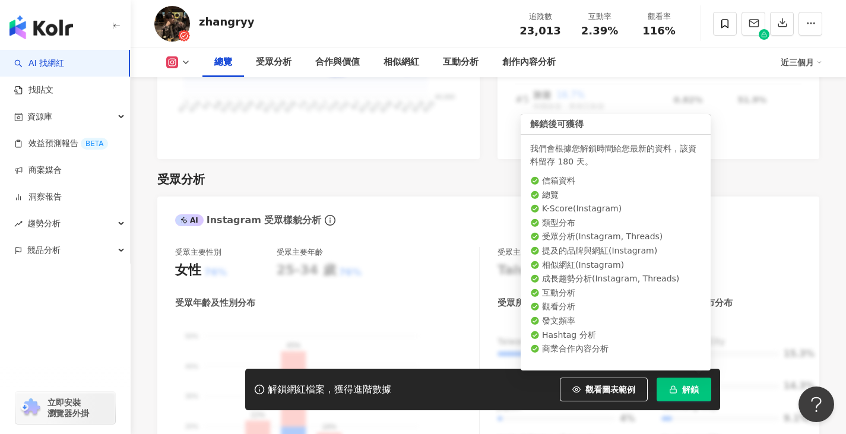
click at [701, 397] on button "解鎖" at bounding box center [684, 390] width 55 height 24
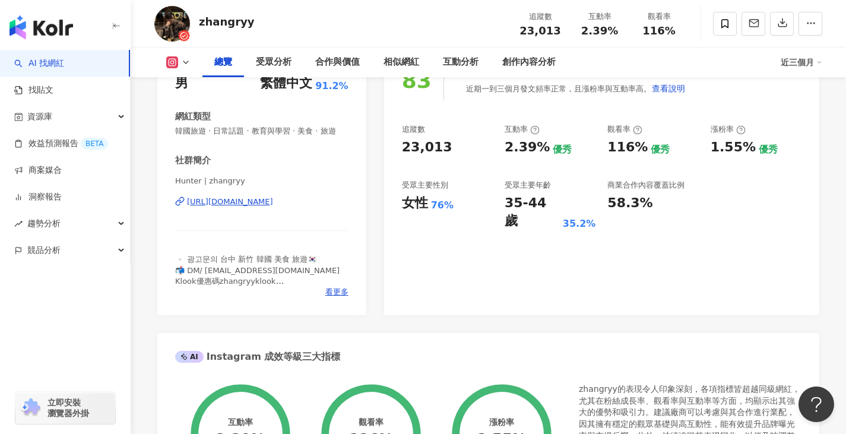
scroll to position [59, 0]
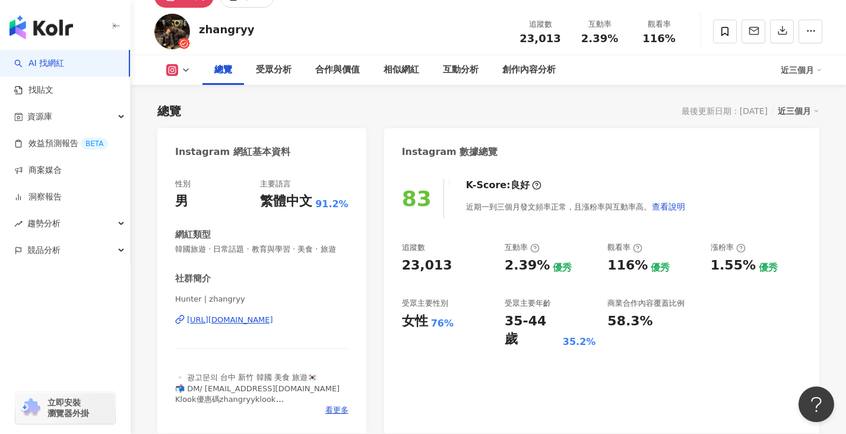
click at [221, 325] on div "https://www.instagram.com/zhangryy/" at bounding box center [230, 320] width 86 height 11
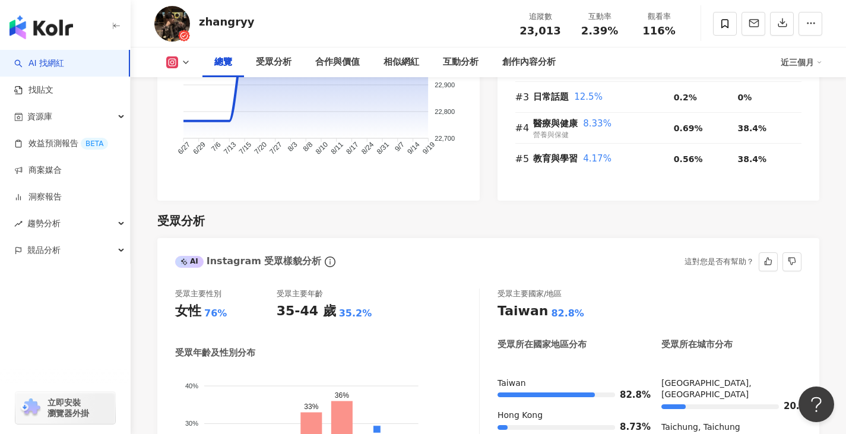
scroll to position [1009, 0]
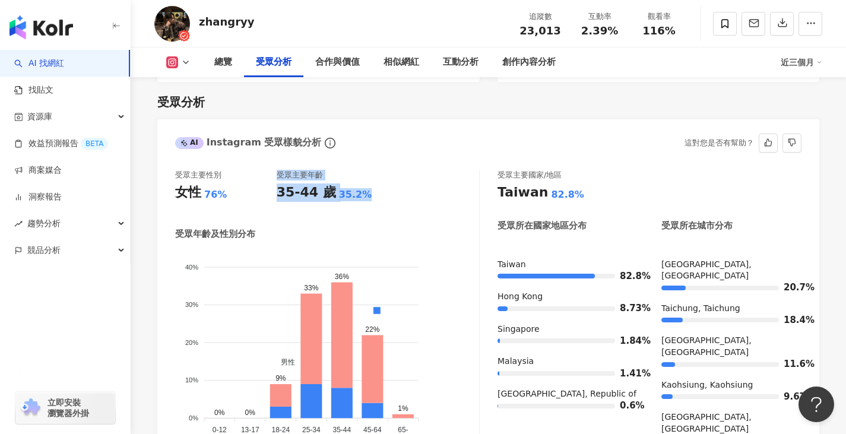
drag, startPoint x: 271, startPoint y: 210, endPoint x: 376, endPoint y: 215, distance: 105.8
click at [376, 215] on div "受眾主要性別 女性 76% 受眾主要年齡 35-44 歲 35.2% 受眾年齡及性別分布 男性 女性 40% 40% 30% 30% 20% 20% 10% …" at bounding box center [327, 313] width 305 height 286
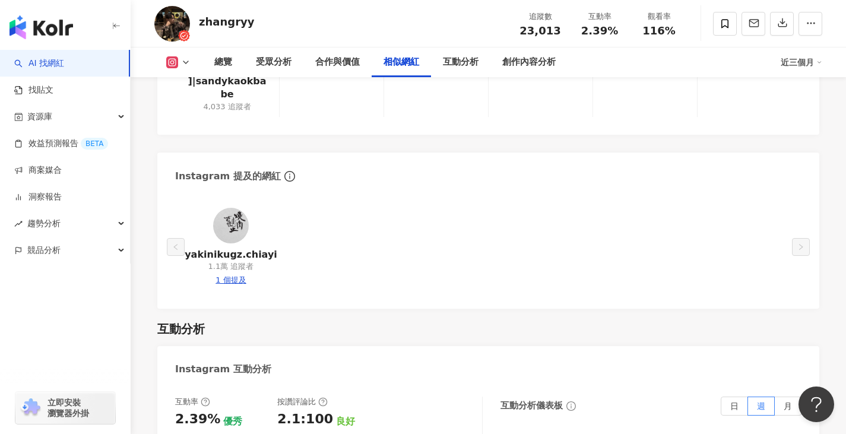
scroll to position [2256, 0]
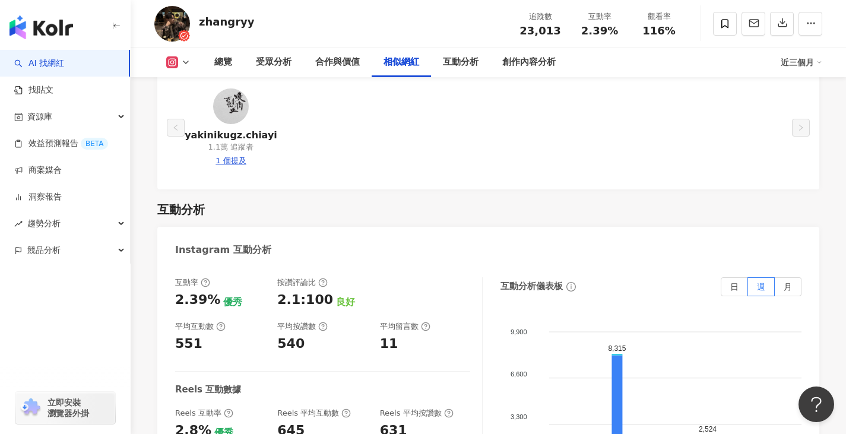
click at [150, 318] on div "總覽 最後更新日期：2025/9/19 近三個月 Instagram 網紅基本資料 性別 男 主要語言 繁體中文 91.2% 網紅類型 韓國旅遊 · 日常話題…" at bounding box center [488, 88] width 715 height 4401
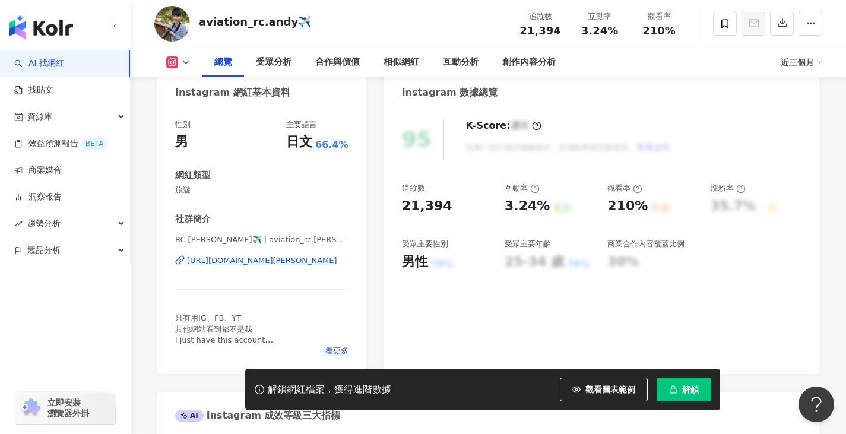
scroll to position [119, 0]
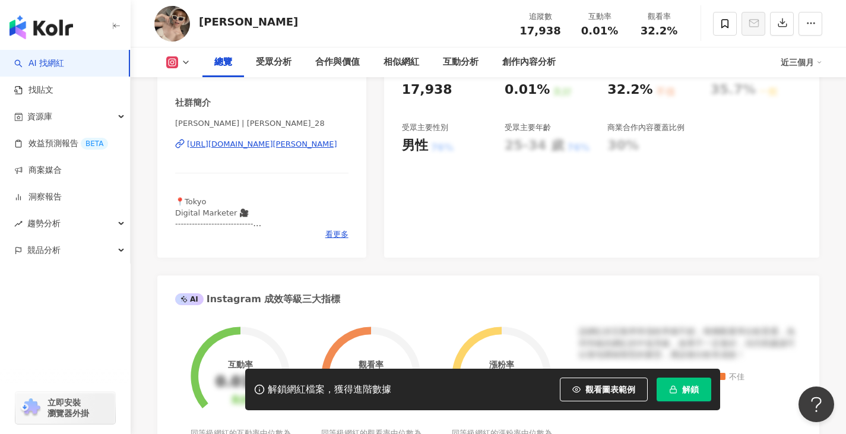
scroll to position [238, 0]
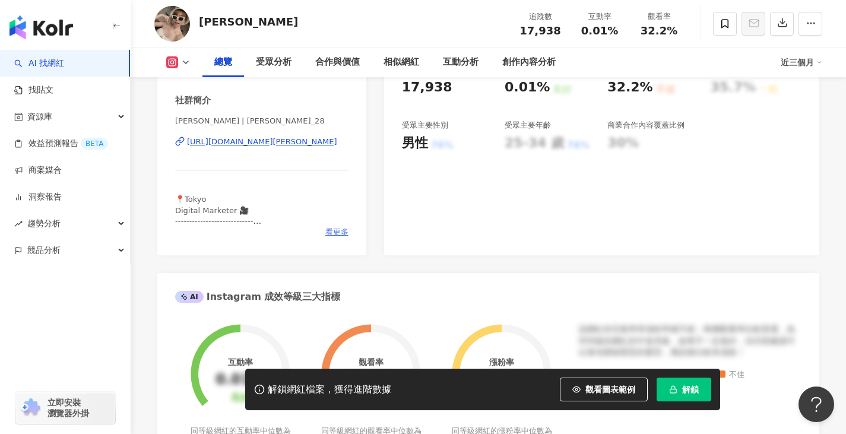
click at [336, 236] on span "看更多" at bounding box center [336, 232] width 23 height 11
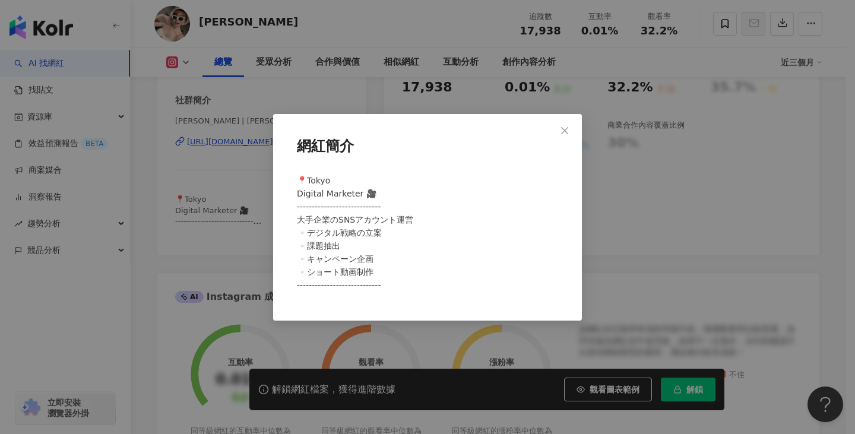
click at [610, 233] on div "網紅簡介 📍Tokyo Digital Marketer 🎥 ---------------------------- 大手企業のSNSアカウント運営 ▫️デ…" at bounding box center [427, 217] width 855 height 434
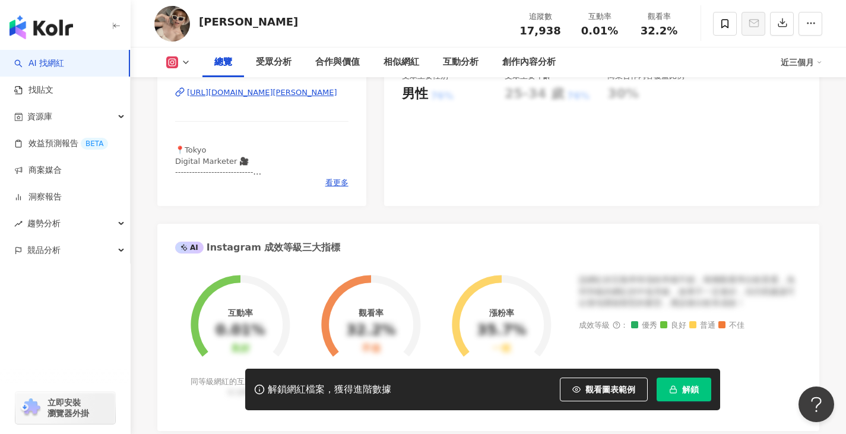
scroll to position [178, 0]
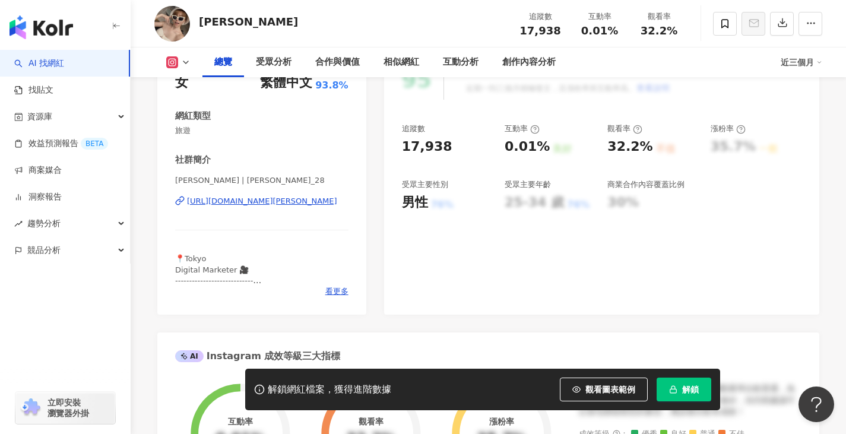
click at [295, 204] on div "https://www.instagram.com/vivianlee_28/" at bounding box center [262, 201] width 150 height 11
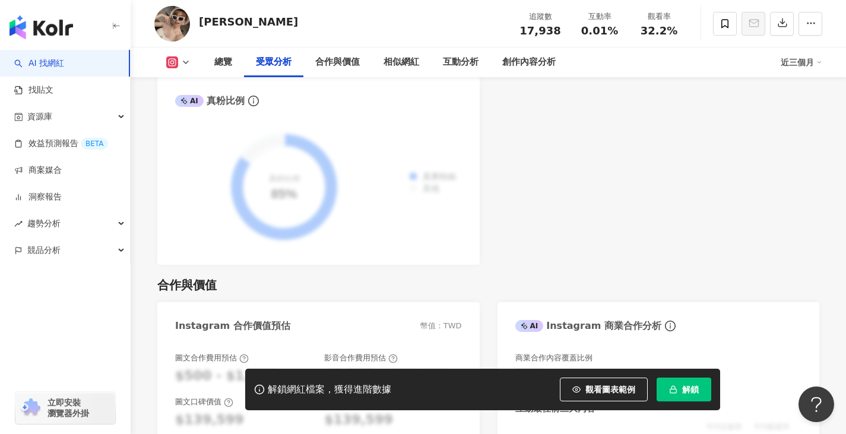
scroll to position [1425, 0]
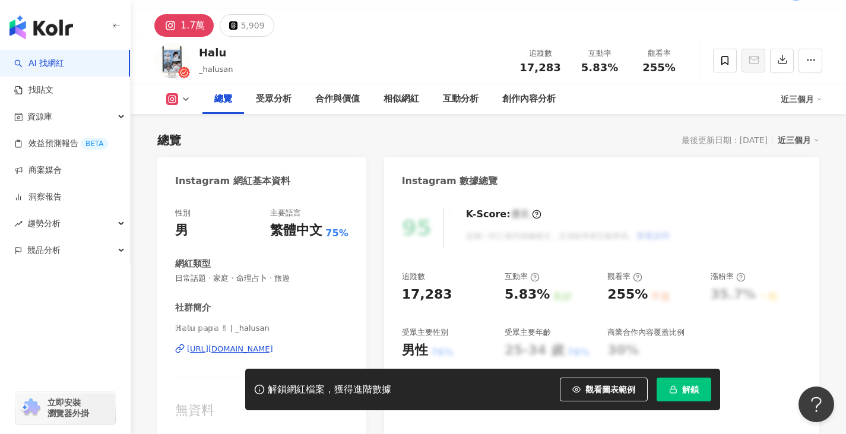
scroll to position [59, 0]
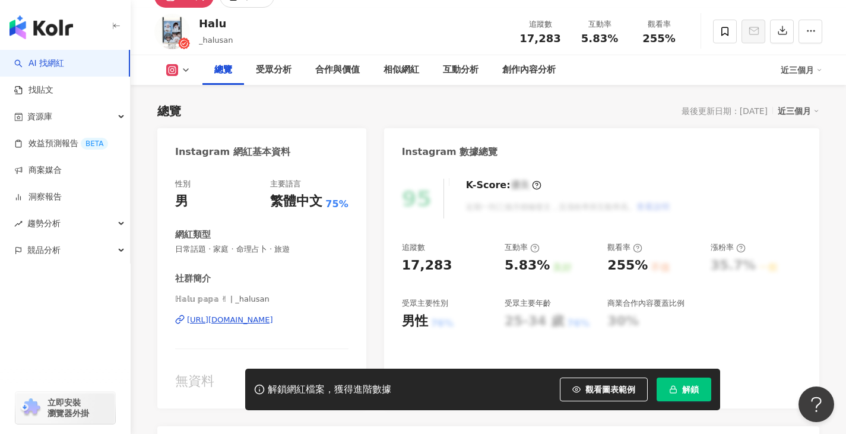
click at [273, 322] on div "https://www.instagram.com/_halusan/" at bounding box center [230, 320] width 86 height 11
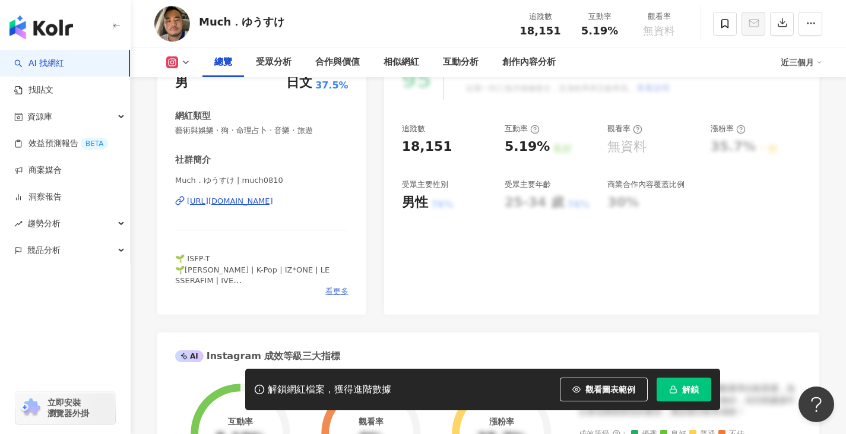
click at [337, 290] on span "看更多" at bounding box center [336, 291] width 23 height 11
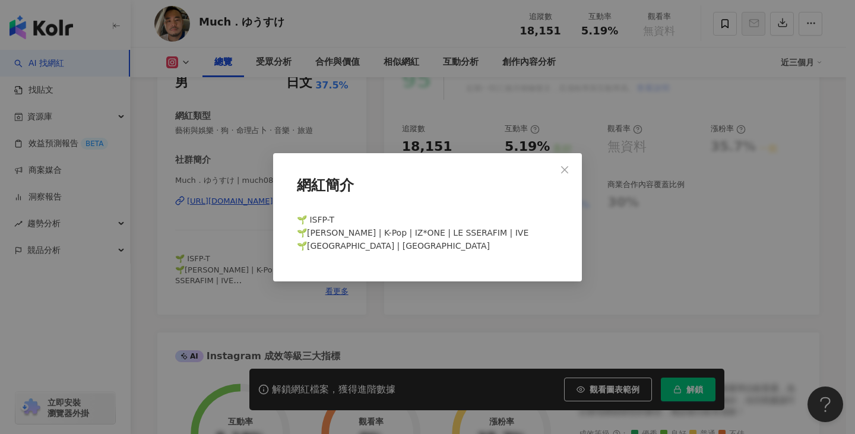
click at [392, 303] on div "網紅簡介 🌱 ISFP-T 🌱[PERSON_NAME] | K-Pop | IZ*ONE | LE SSERAFIM | IVE 🌱[GEOGRAPHIC_…" at bounding box center [427, 217] width 855 height 434
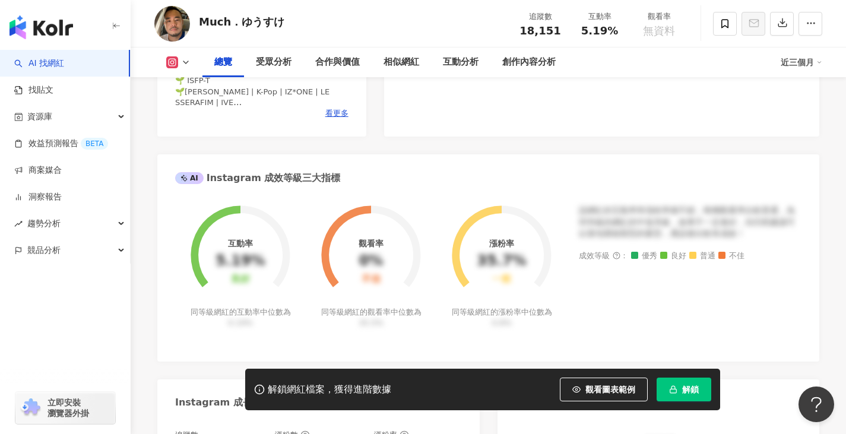
scroll to position [119, 0]
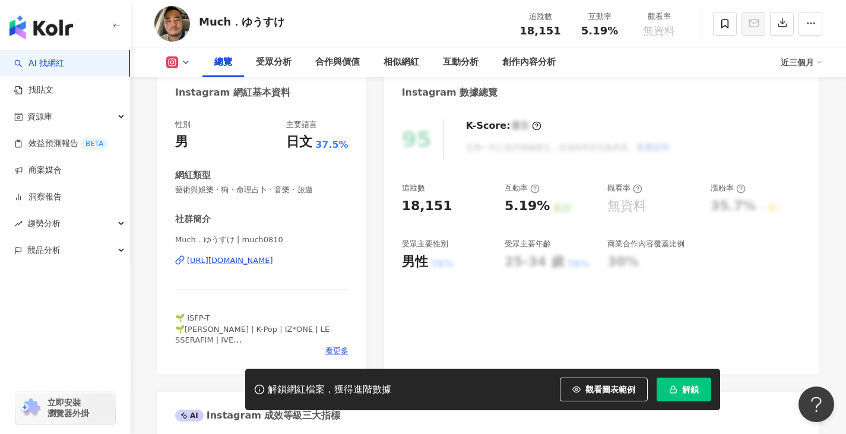
click at [264, 259] on div "[URL][DOMAIN_NAME]" at bounding box center [230, 260] width 86 height 11
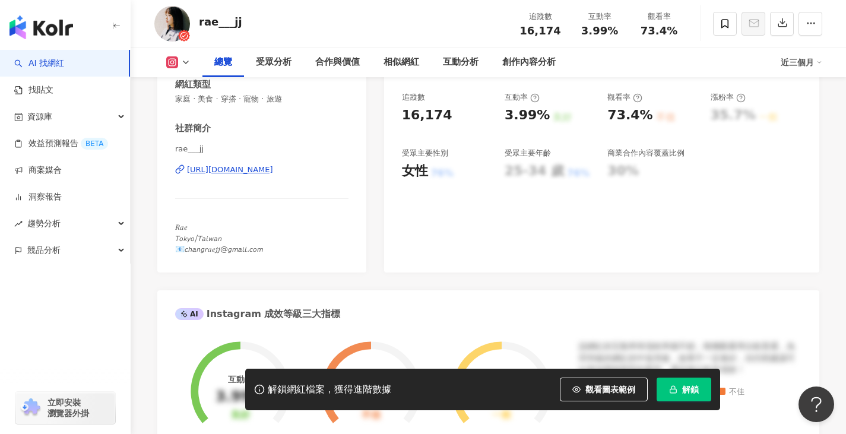
scroll to position [238, 0]
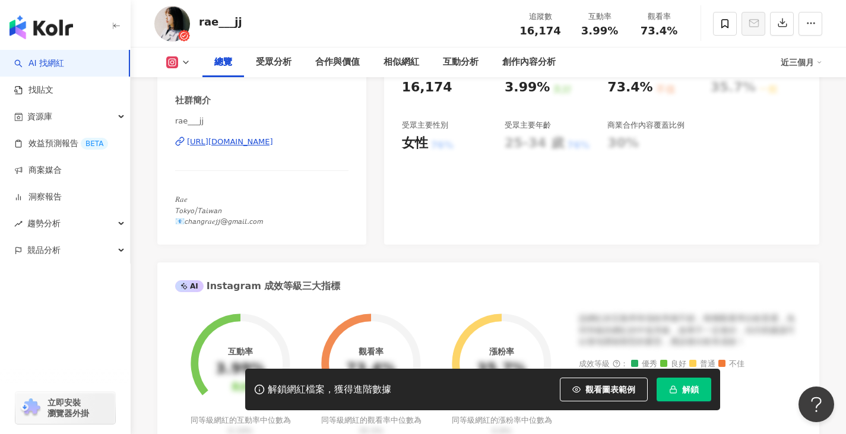
click at [268, 138] on div "[URL][DOMAIN_NAME]" at bounding box center [230, 142] width 86 height 11
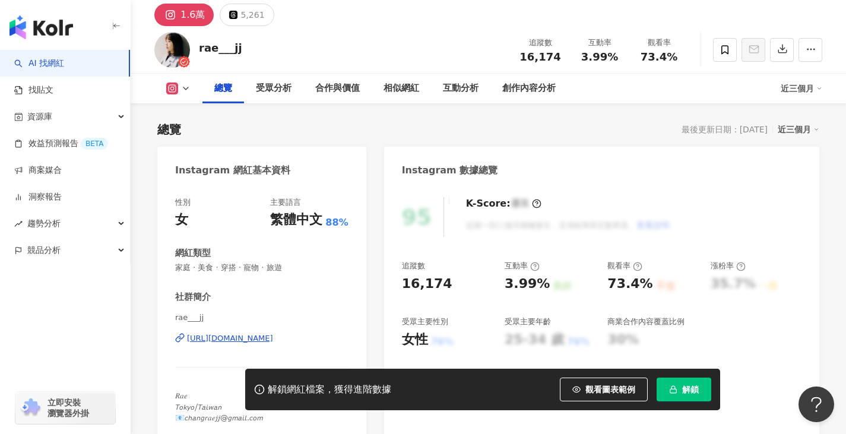
scroll to position [0, 0]
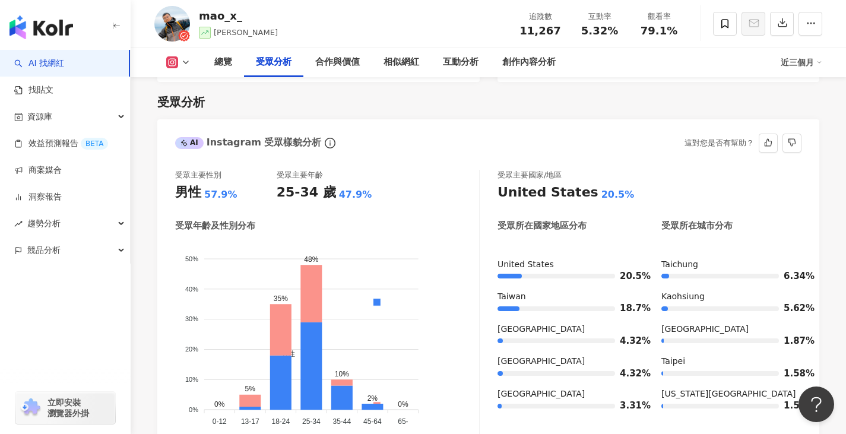
scroll to position [1018, 0]
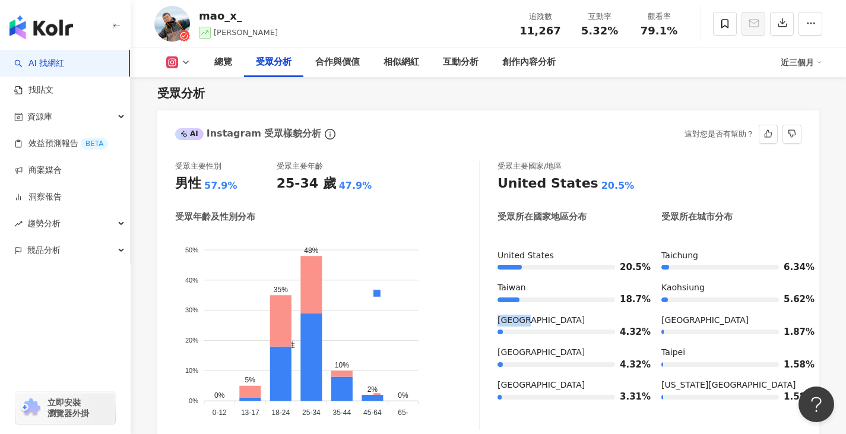
drag, startPoint x: 523, startPoint y: 323, endPoint x: 496, endPoint y: 323, distance: 26.7
click at [496, 323] on div "受眾主要性別 男性 57.9% 受眾主要年齡 25-34 歲 47.9% 受眾年齡及性別分布 男性 女性 50% 50% 40% 40% 30% 30% 20…" at bounding box center [488, 295] width 626 height 269
drag, startPoint x: 530, startPoint y: 347, endPoint x: 493, endPoint y: 350, distance: 36.9
click at [493, 350] on div "受眾主要性別 男性 57.9% 受眾主要年齡 25-34 歲 47.9% 受眾年齡及性別分布 男性 女性 50% 50% 40% 40% 30% 30% 20…" at bounding box center [488, 295] width 626 height 269
drag, startPoint x: 523, startPoint y: 384, endPoint x: 491, endPoint y: 385, distance: 32.1
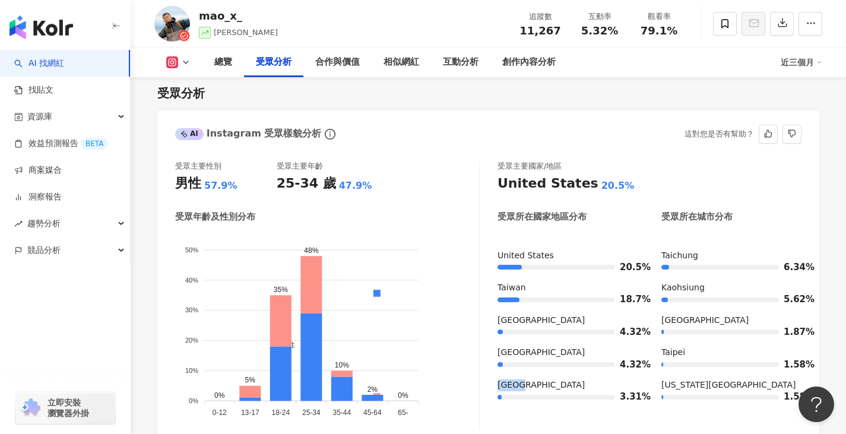
click at [491, 385] on div "受眾主要性別 男性 57.9% 受眾主要年齡 25-34 歲 47.9% 受眾年齡及性別分布 男性 女性 50% 50% 40% 40% 30% 30% 20…" at bounding box center [488, 295] width 626 height 269
click at [759, 252] on div "Taichung" at bounding box center [731, 256] width 140 height 12
drag, startPoint x: 711, startPoint y: 318, endPoint x: 684, endPoint y: 321, distance: 27.0
click at [685, 321] on div "Los Angeles" at bounding box center [731, 321] width 140 height 12
click at [679, 321] on div "Los Angeles" at bounding box center [731, 321] width 140 height 12
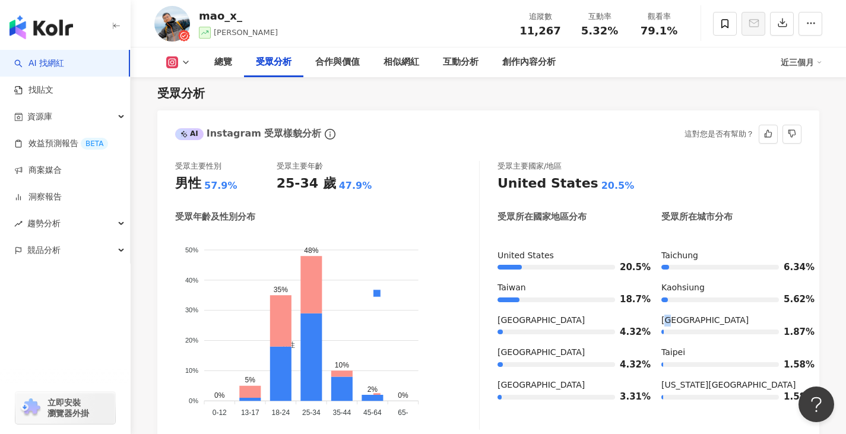
click at [664, 317] on div "Los Angeles" at bounding box center [731, 321] width 140 height 12
click at [663, 317] on div "Los Angeles" at bounding box center [731, 321] width 140 height 12
click at [680, 324] on div "Los Angeles" at bounding box center [731, 321] width 140 height 12
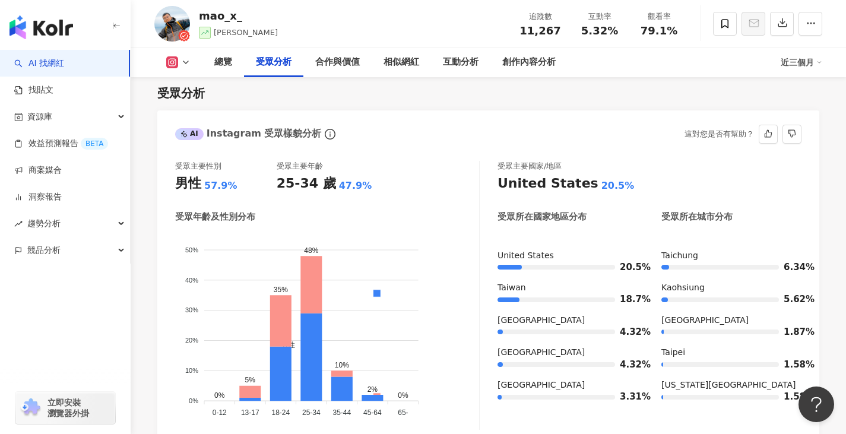
click at [696, 400] on div "1.58%" at bounding box center [731, 397] width 140 height 12
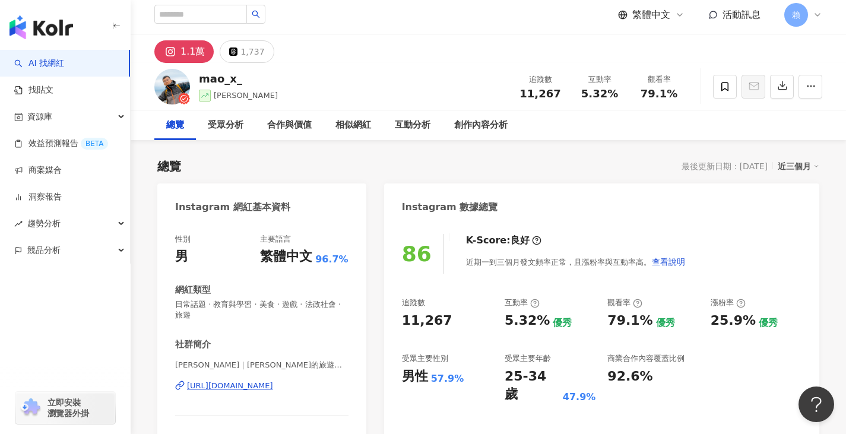
scroll to position [0, 0]
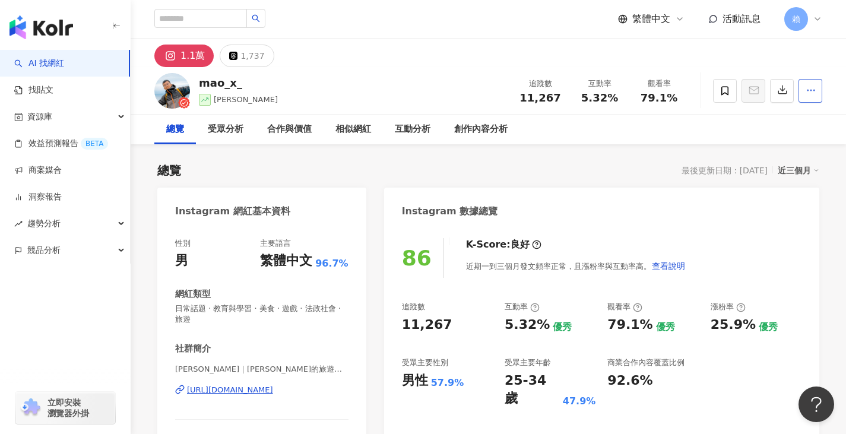
click at [812, 96] on span "button" at bounding box center [811, 90] width 11 height 12
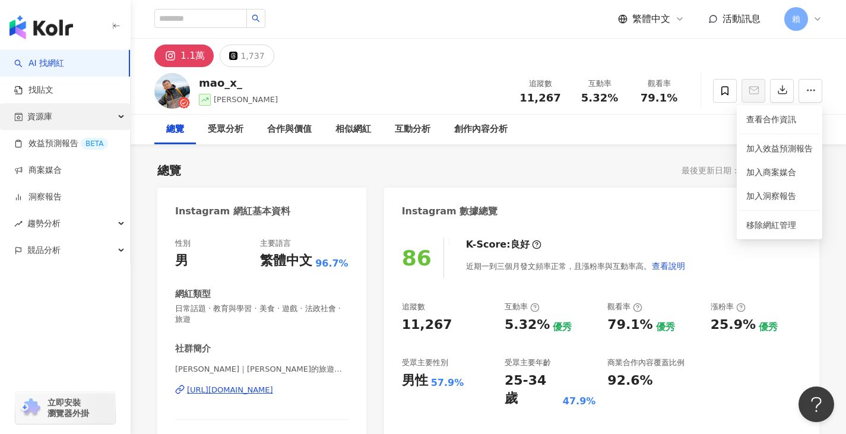
click at [81, 112] on div "資源庫" at bounding box center [65, 116] width 130 height 27
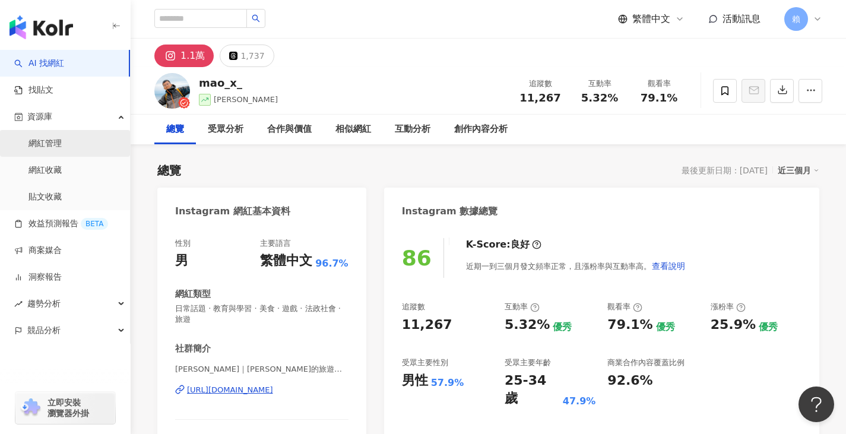
click at [62, 150] on link "網紅管理" at bounding box center [45, 144] width 33 height 12
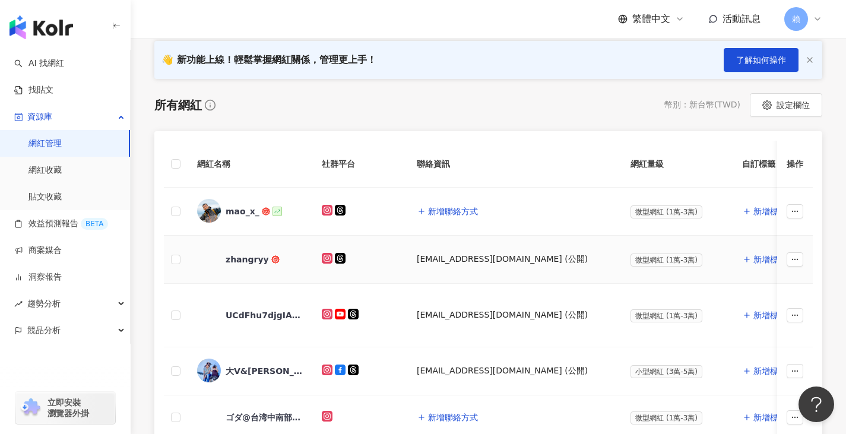
scroll to position [178, 0]
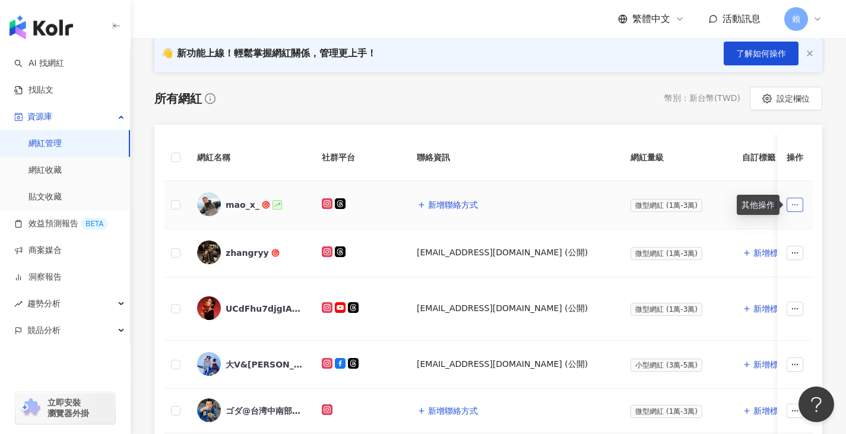
click at [796, 204] on icon "button" at bounding box center [795, 205] width 8 height 8
click at [742, 198] on button "新增標籤" at bounding box center [764, 205] width 45 height 24
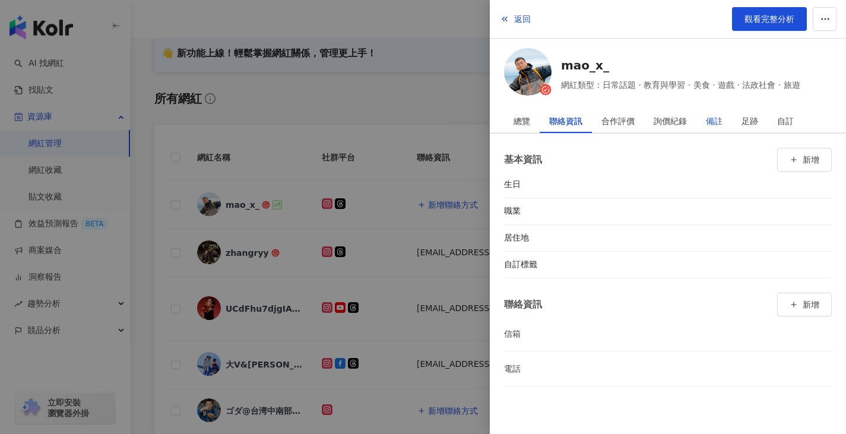
click at [709, 118] on div "備註" at bounding box center [714, 121] width 17 height 24
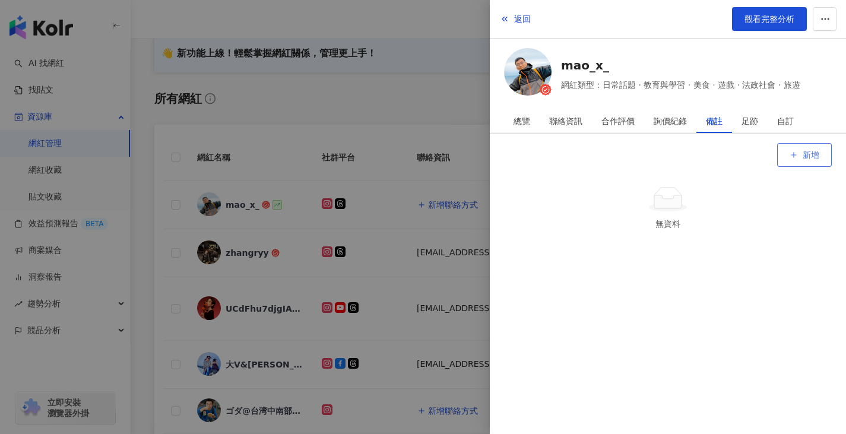
click at [806, 151] on span "新增" at bounding box center [811, 155] width 17 height 10
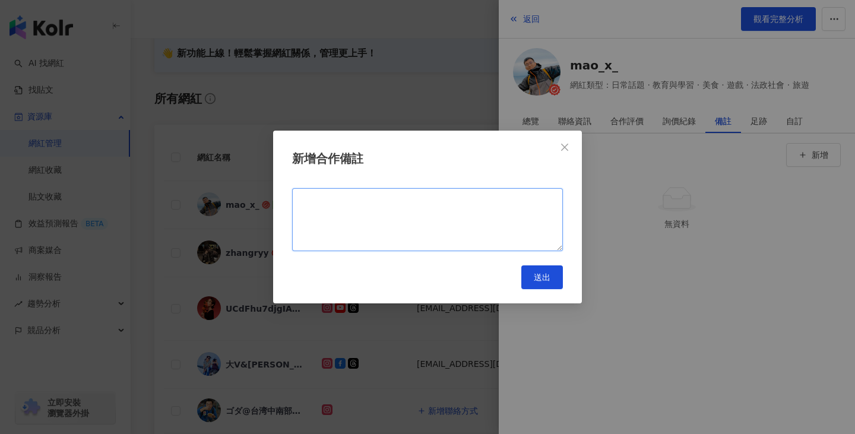
drag, startPoint x: 477, startPoint y: 223, endPoint x: 483, endPoint y: 214, distance: 10.2
click at [477, 222] on textarea at bounding box center [427, 219] width 271 height 63
type textarea "**********"
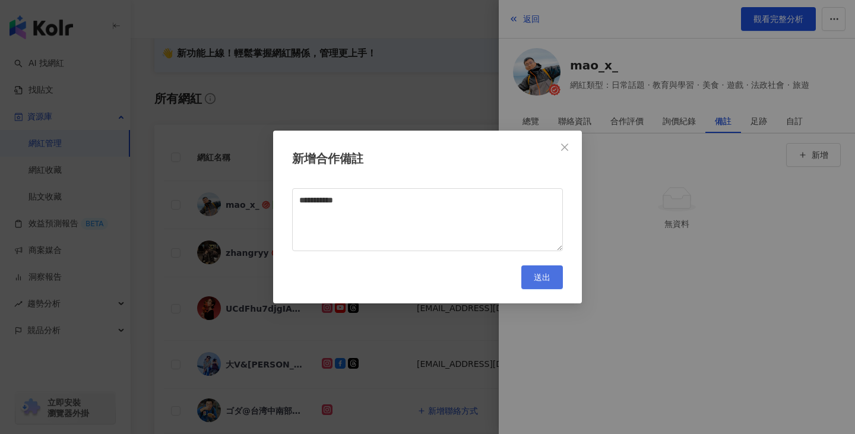
click at [531, 273] on button "送出" at bounding box center [542, 277] width 42 height 24
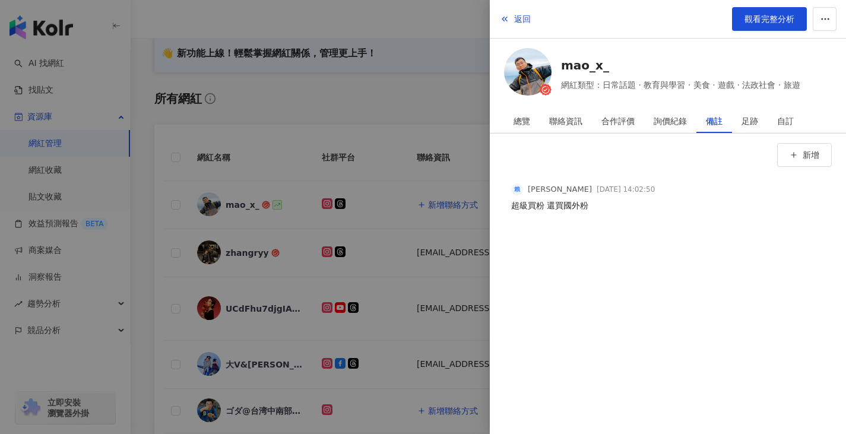
click at [144, 231] on div at bounding box center [423, 217] width 846 height 434
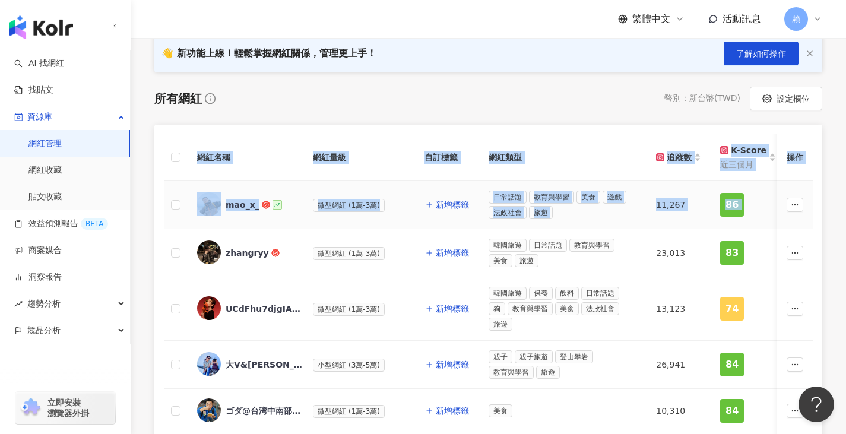
drag, startPoint x: 142, startPoint y: 205, endPoint x: 854, endPoint y: 226, distance: 712.8
click at [846, 226] on html "AI 找網紅 找貼文 資源庫 網紅管理 網紅收藏 貼文收藏 效益預測報告 BETA 商案媒合 洞察報告 趨勢分析 競品分析 立即安裝 瀏覽器外掛 繁體中文 活…" at bounding box center [423, 39] width 846 height 434
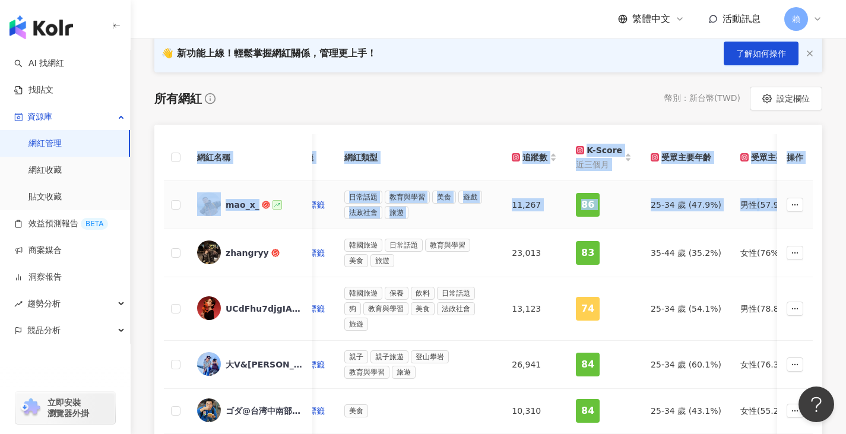
click at [673, 224] on td "25-34 歲 (47.9%)" at bounding box center [686, 205] width 90 height 48
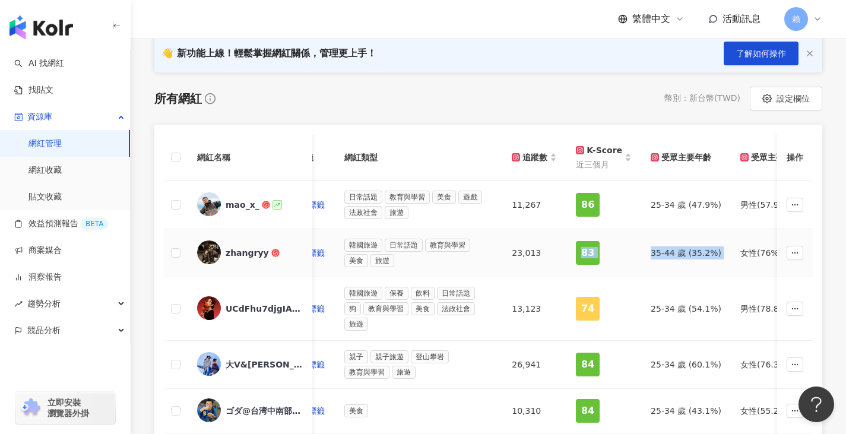
drag, startPoint x: 686, startPoint y: 235, endPoint x: 530, endPoint y: 230, distance: 156.2
click at [530, 230] on tr "zhangryy as159753tw90@gmail.com (公開) 微型網紅 (1萬-3萬) 新增標籤 韓國旅遊 日常話題 教育與學習 美食 旅遊 23…" at bounding box center [659, 253] width 1915 height 48
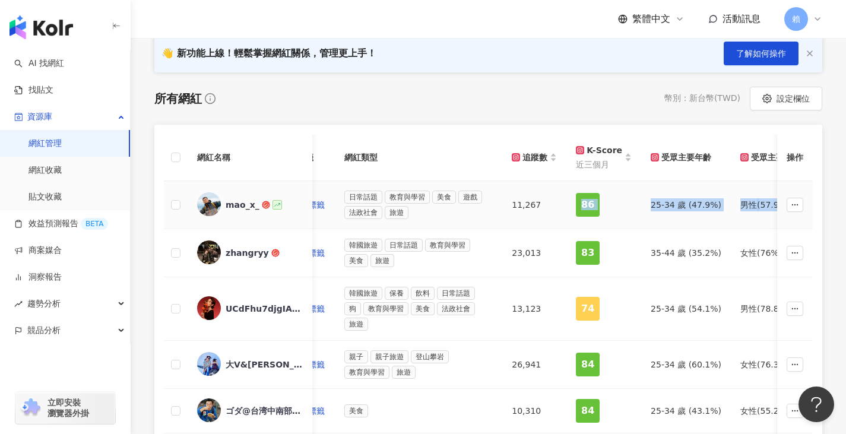
drag, startPoint x: 749, startPoint y: 217, endPoint x: 535, endPoint y: 216, distance: 214.4
click at [535, 216] on tr "mao_x_ 新增聯絡方式 微型網紅 (1萬-3萬) 新增標籤 日常話題 教育與學習 美食 遊戲 法政社會 旅遊 11,267 86 25-34 歲 (47.…" at bounding box center [659, 205] width 1915 height 48
click at [661, 221] on td "25-34 歲 (47.9%)" at bounding box center [686, 205] width 90 height 48
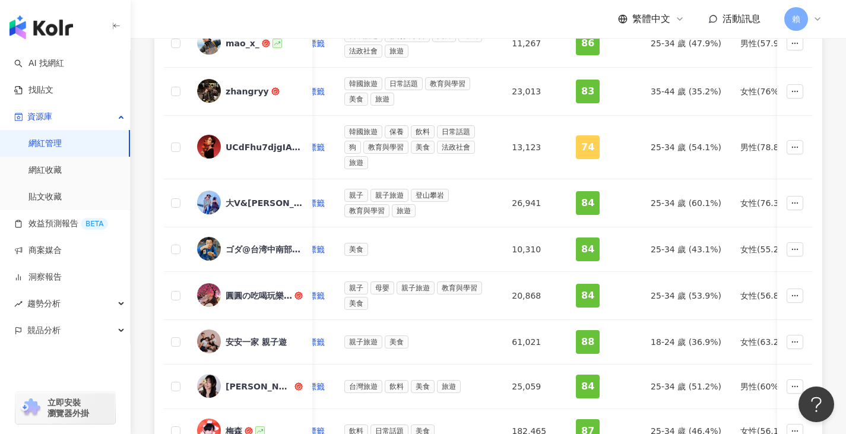
scroll to position [280, 0]
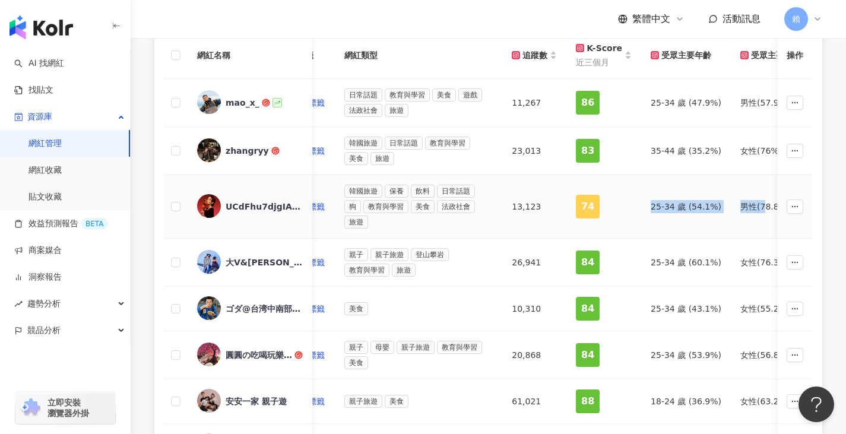
drag, startPoint x: 721, startPoint y: 203, endPoint x: 560, endPoint y: 201, distance: 160.9
click at [560, 201] on tr "UCdFhu7djgIAHWjpx42_GEMQ ohayo.taiwan@gmail.com (公開) 微型網紅 (1萬-3萬) 新增標籤 韓國旅遊 保養 …" at bounding box center [659, 207] width 1915 height 64
click at [246, 204] on div "UCdFhu7djgIAHWjpx42_GEMQ" at bounding box center [264, 207] width 77 height 12
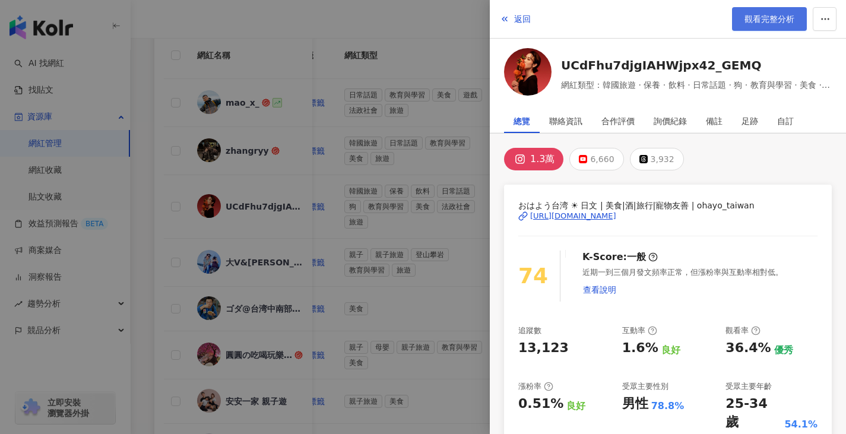
click at [780, 25] on link "觀看完整分析" at bounding box center [769, 19] width 75 height 24
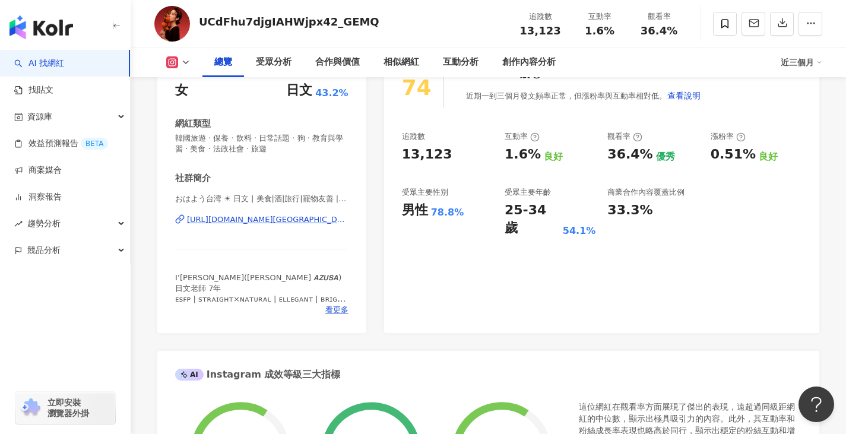
scroll to position [119, 0]
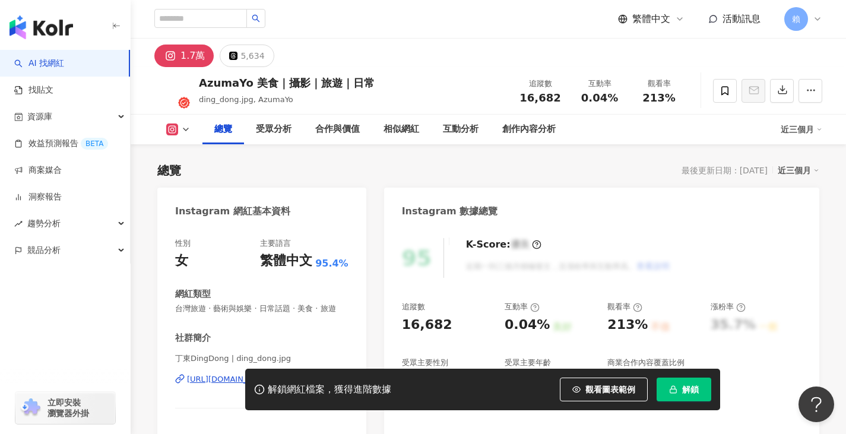
scroll to position [297, 0]
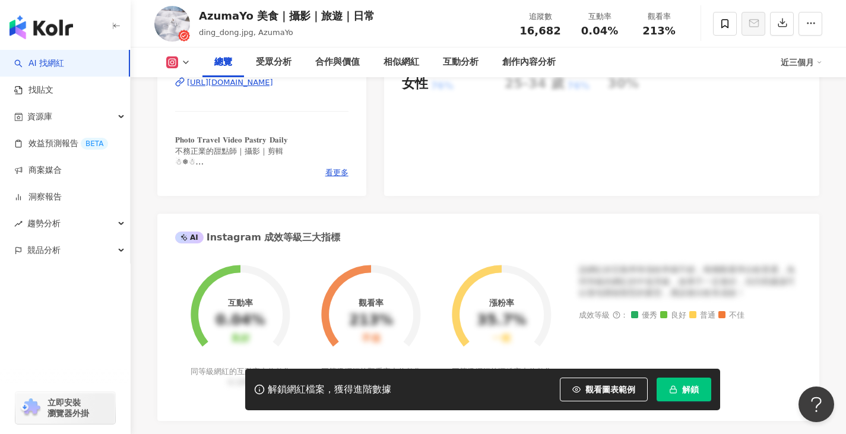
click at [290, 83] on div "丁東DingDong | ding_dong.jpg [URL][DOMAIN_NAME]" at bounding box center [261, 90] width 173 height 69
click at [286, 100] on div "丁東DingDong | ding_dong.jpg [URL][DOMAIN_NAME]" at bounding box center [261, 90] width 173 height 69
click at [273, 88] on div "[URL][DOMAIN_NAME]" at bounding box center [230, 82] width 86 height 11
click at [694, 393] on span "解鎖" at bounding box center [690, 390] width 17 height 10
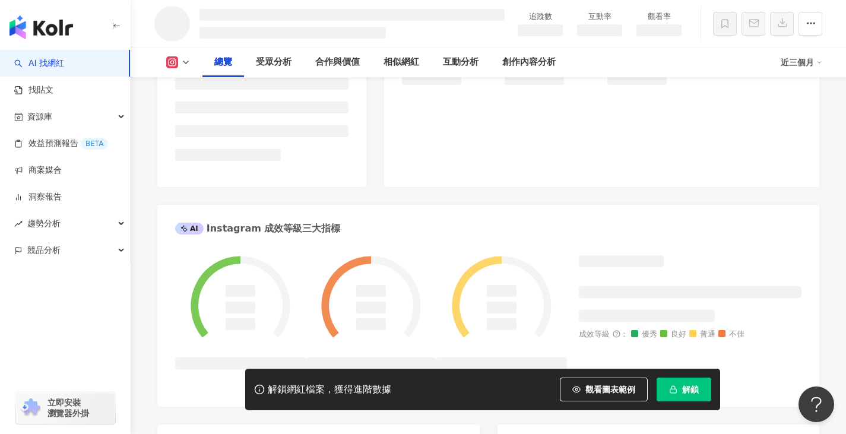
scroll to position [298, 0]
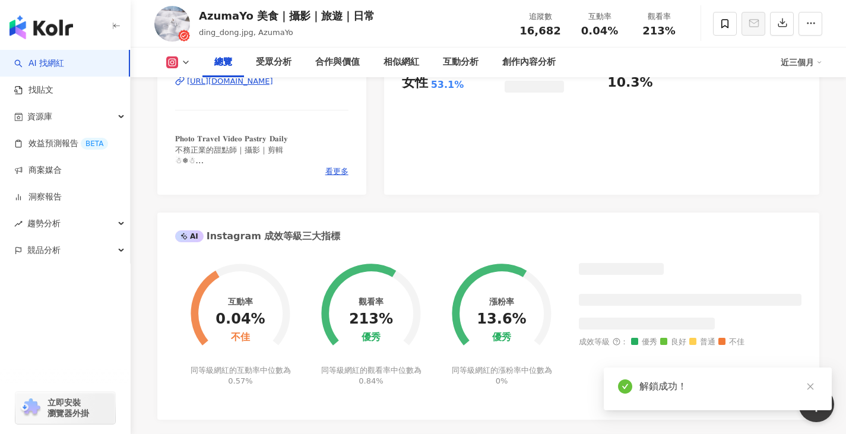
scroll to position [534, 0]
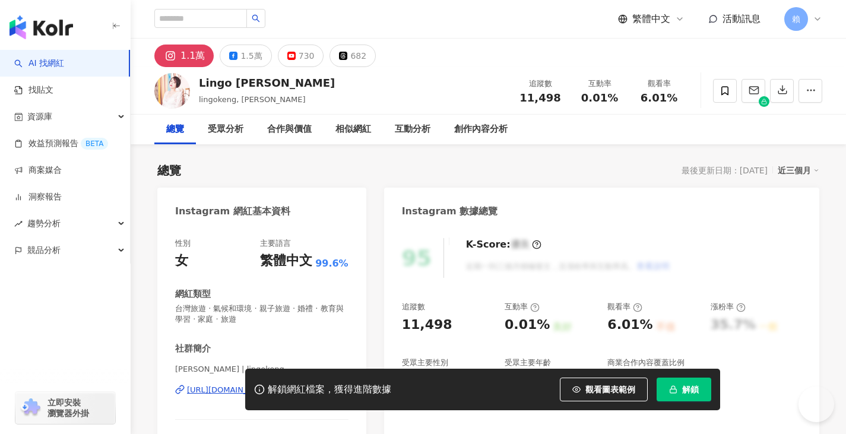
scroll to position [176, 0]
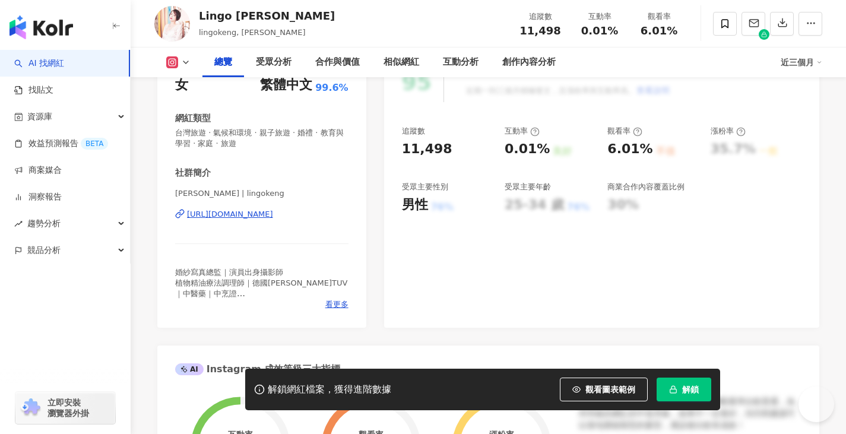
click at [276, 274] on div "性別 女 主要語言 繁體中文 99.6% 網紅類型 台灣旅遊 · 氣候和環境 · 親子旅遊 · 婚禮 · 教育與學習 · 家庭 · 旅遊 社群簡介 Lingo…" at bounding box center [261, 186] width 173 height 248
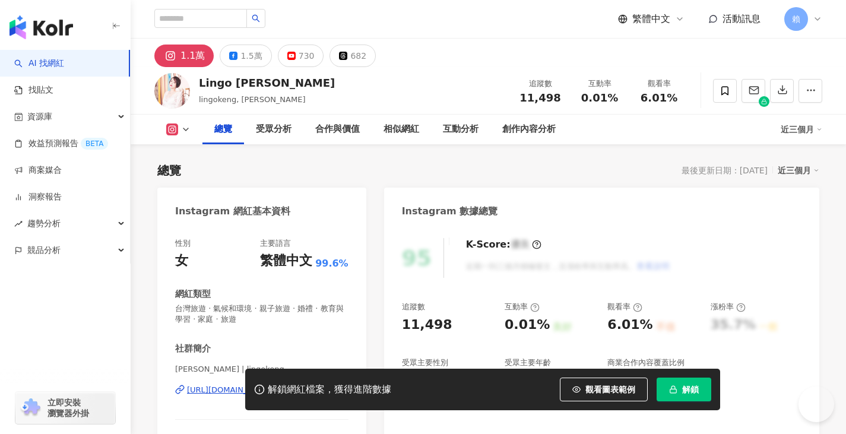
click at [292, 266] on div "繁體中文" at bounding box center [286, 261] width 52 height 18
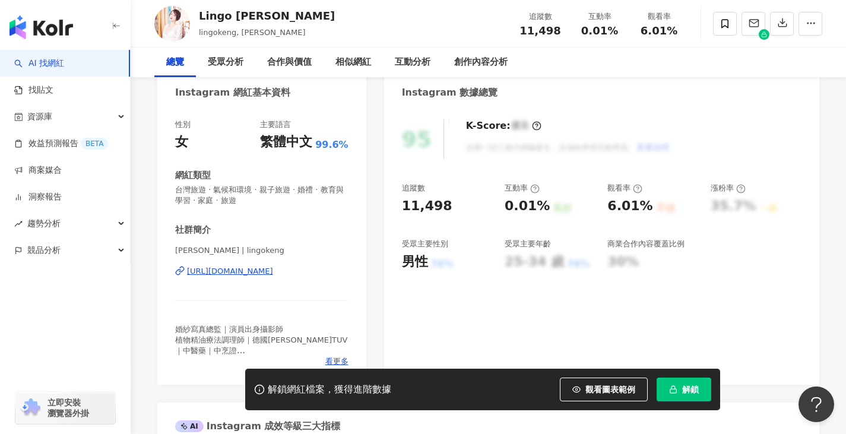
click at [314, 277] on div "Lingo耿汶 | lingokeng https://www.instagram.com/lingokeng/" at bounding box center [261, 279] width 173 height 69
click at [273, 274] on div "https://www.instagram.com/lingokeng/" at bounding box center [230, 271] width 86 height 11
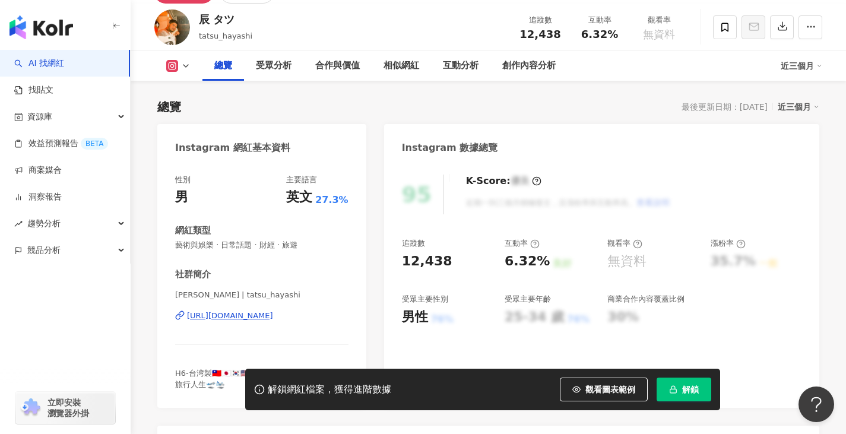
scroll to position [178, 0]
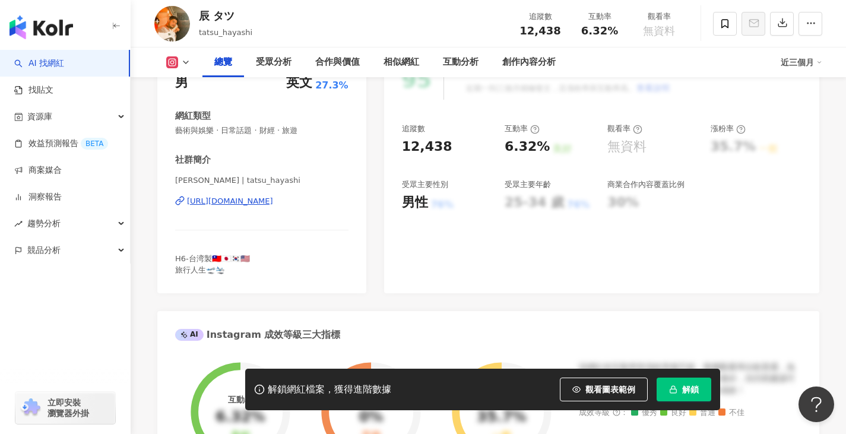
click at [266, 200] on div "[URL][DOMAIN_NAME]" at bounding box center [230, 201] width 86 height 11
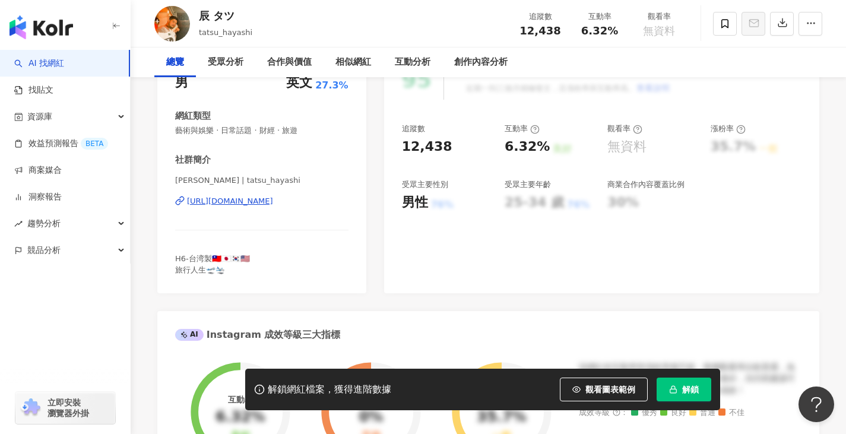
scroll to position [0, 0]
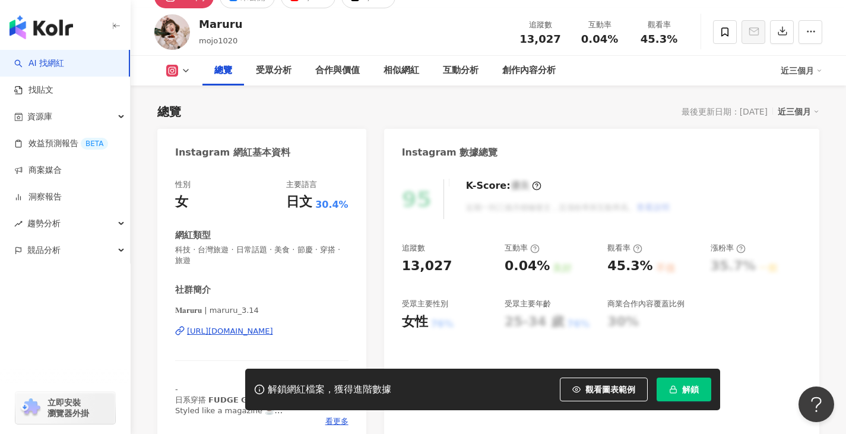
scroll to position [59, 0]
click at [258, 327] on div "https://www.instagram.com/maruru_3.14/" at bounding box center [230, 330] width 86 height 11
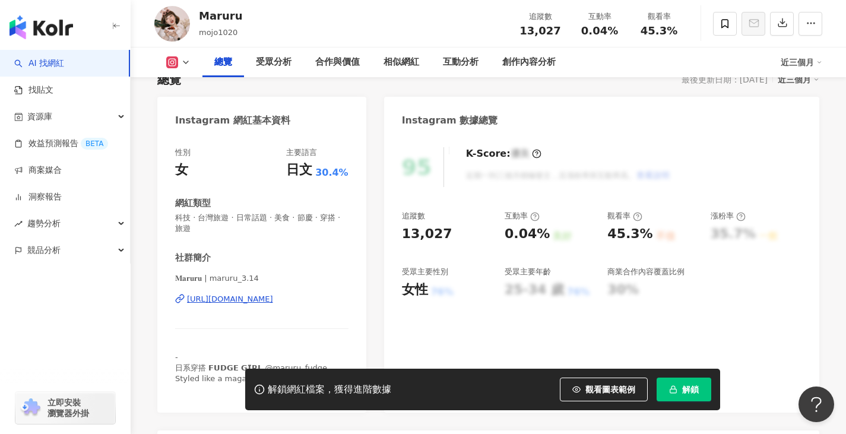
scroll to position [119, 0]
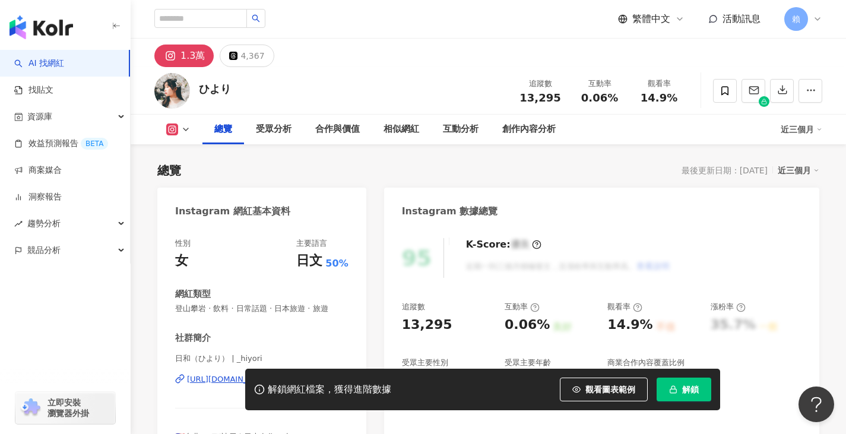
scroll to position [238, 0]
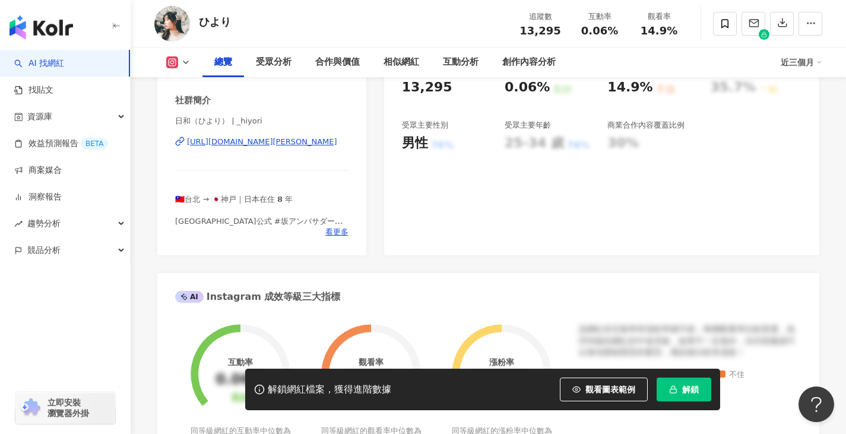
click at [284, 144] on div "https://www.instagram.com/_hiyori/" at bounding box center [262, 142] width 150 height 11
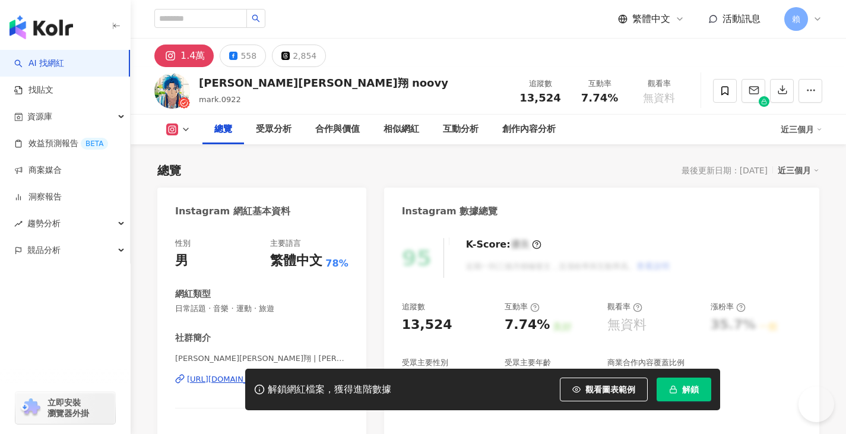
scroll to position [379, 0]
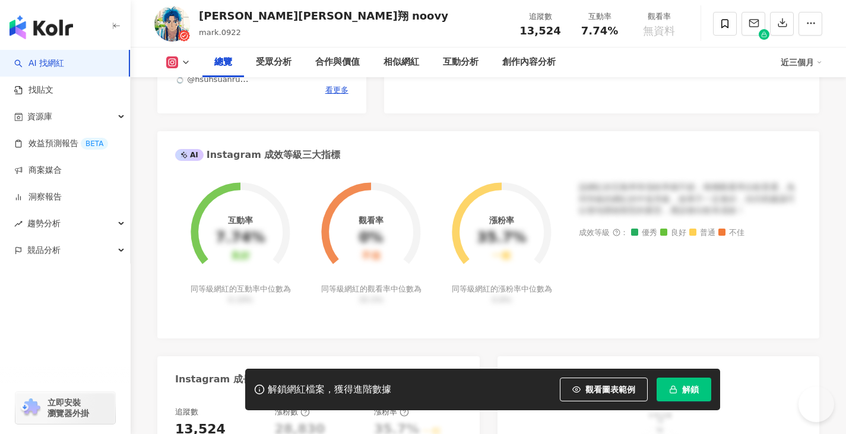
click at [296, 356] on div "Instagram 成長趨勢分析" at bounding box center [318, 375] width 322 height 39
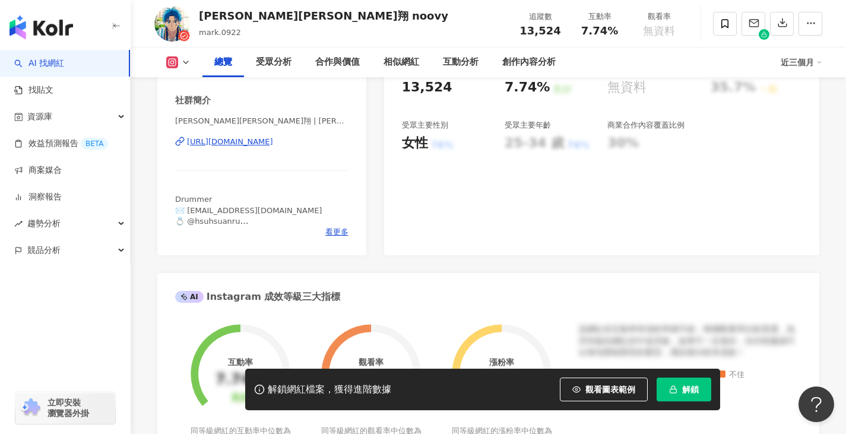
scroll to position [0, 0]
click at [273, 138] on div "https://www.instagram.com/mark.0922/" at bounding box center [230, 142] width 86 height 11
